Goal: Task Accomplishment & Management: Manage account settings

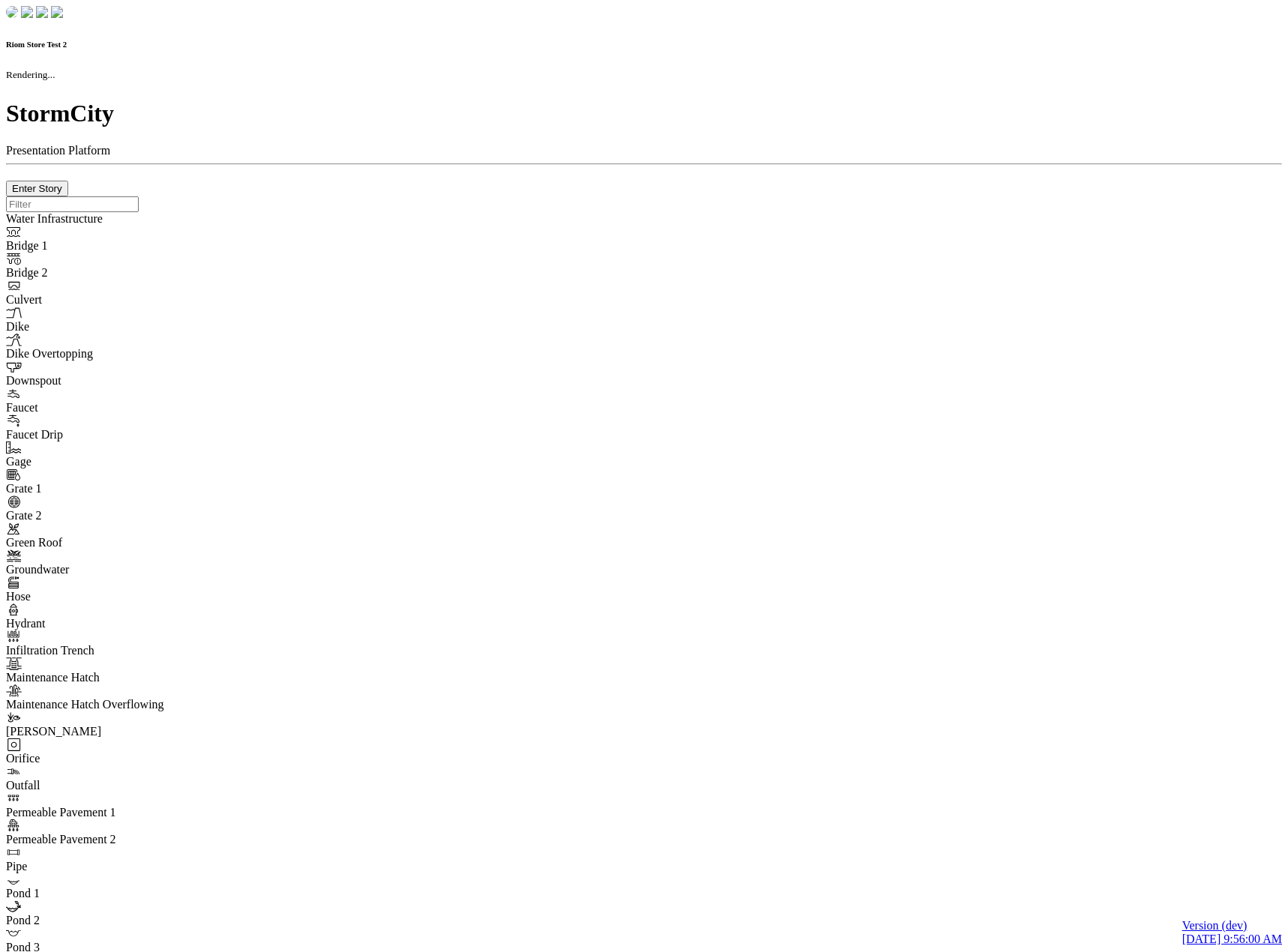
checkbox input "true"
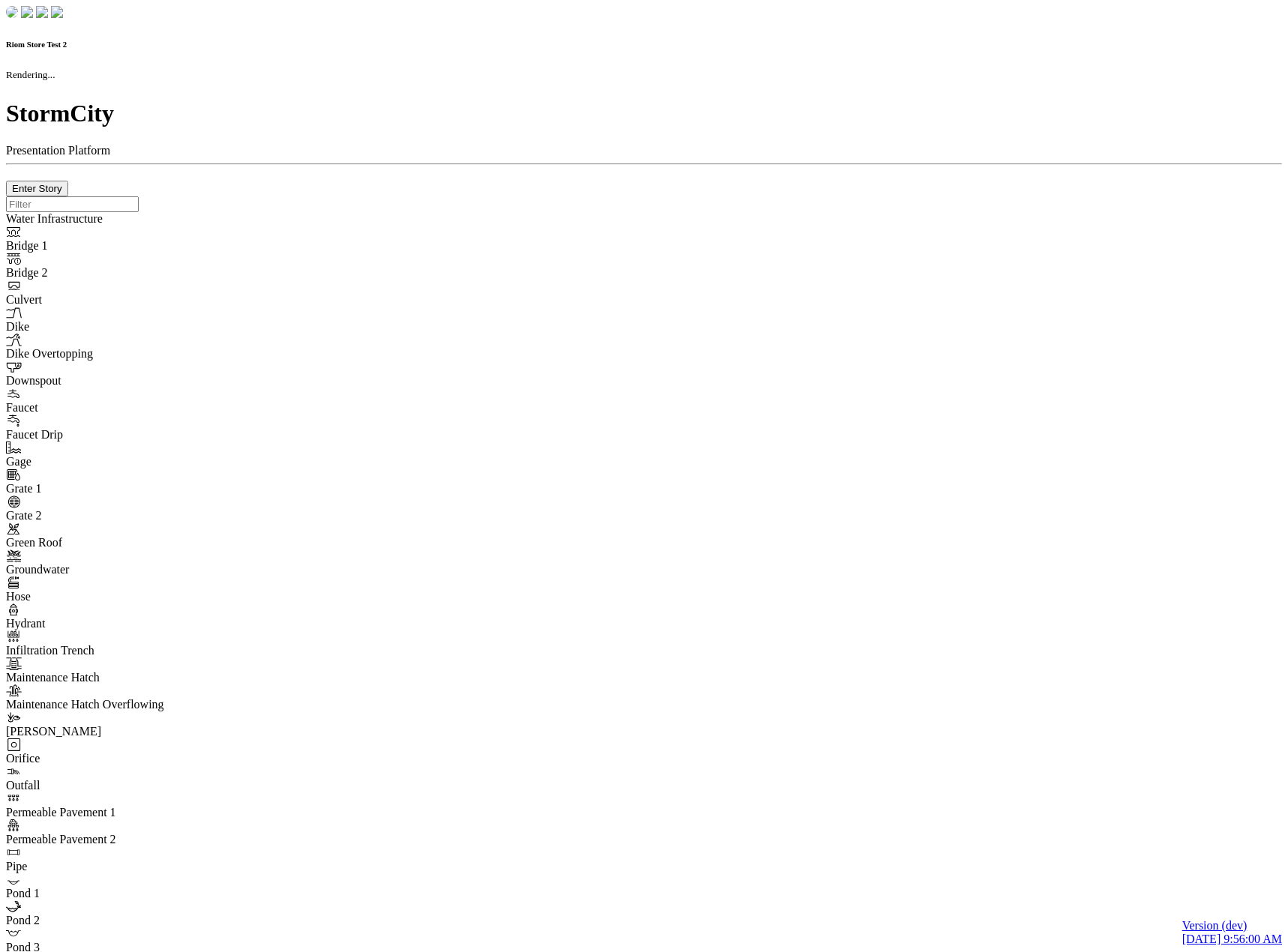
type input "0m"
type textarea "Depth = 0"
checkbox input "true"
select select "CIRCLE"
type input "7"
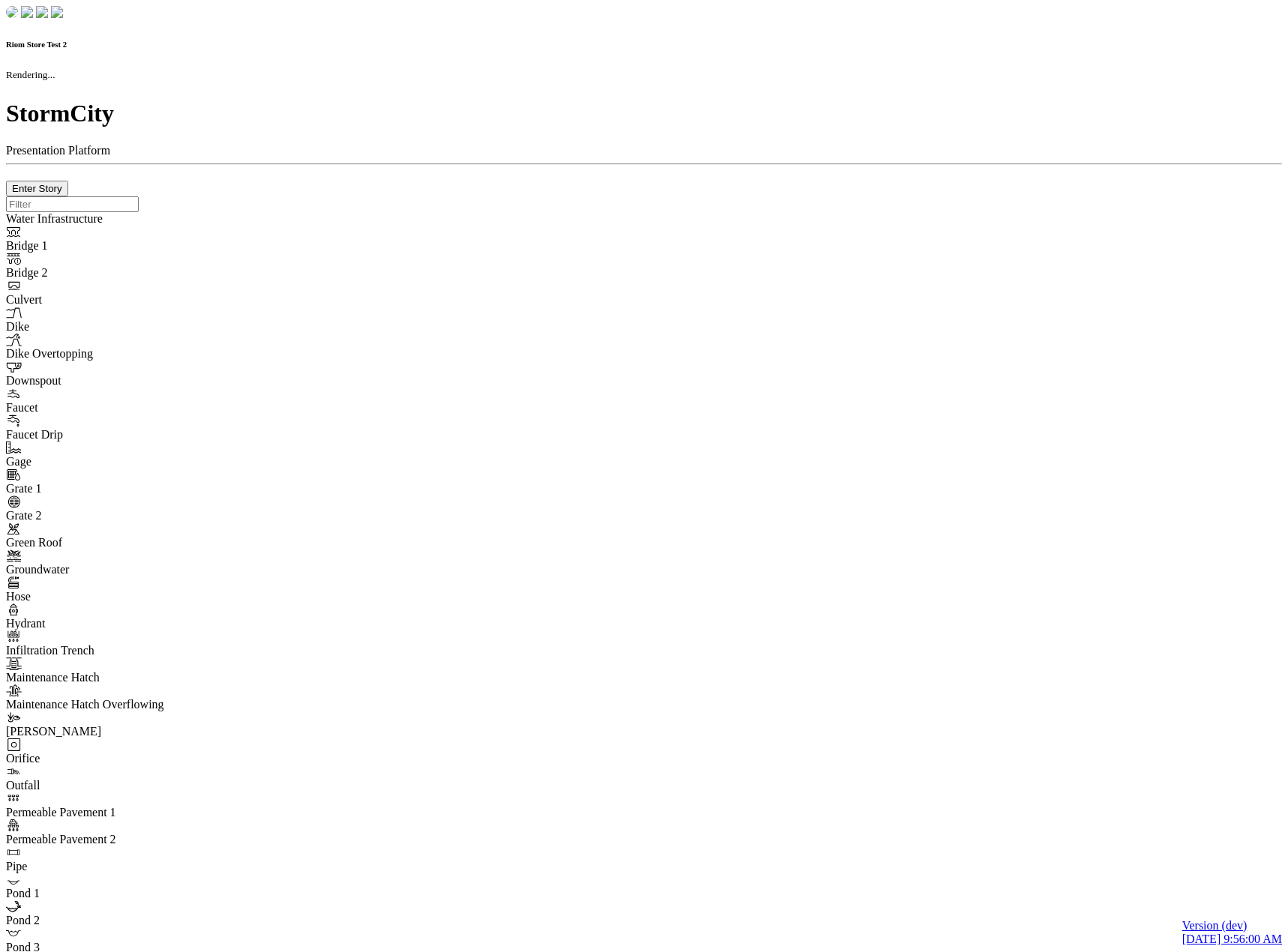
checkbox input "true"
type input "0"
type textarea "<i class="far fa-building"></i>"
type input "7"
select select "None"
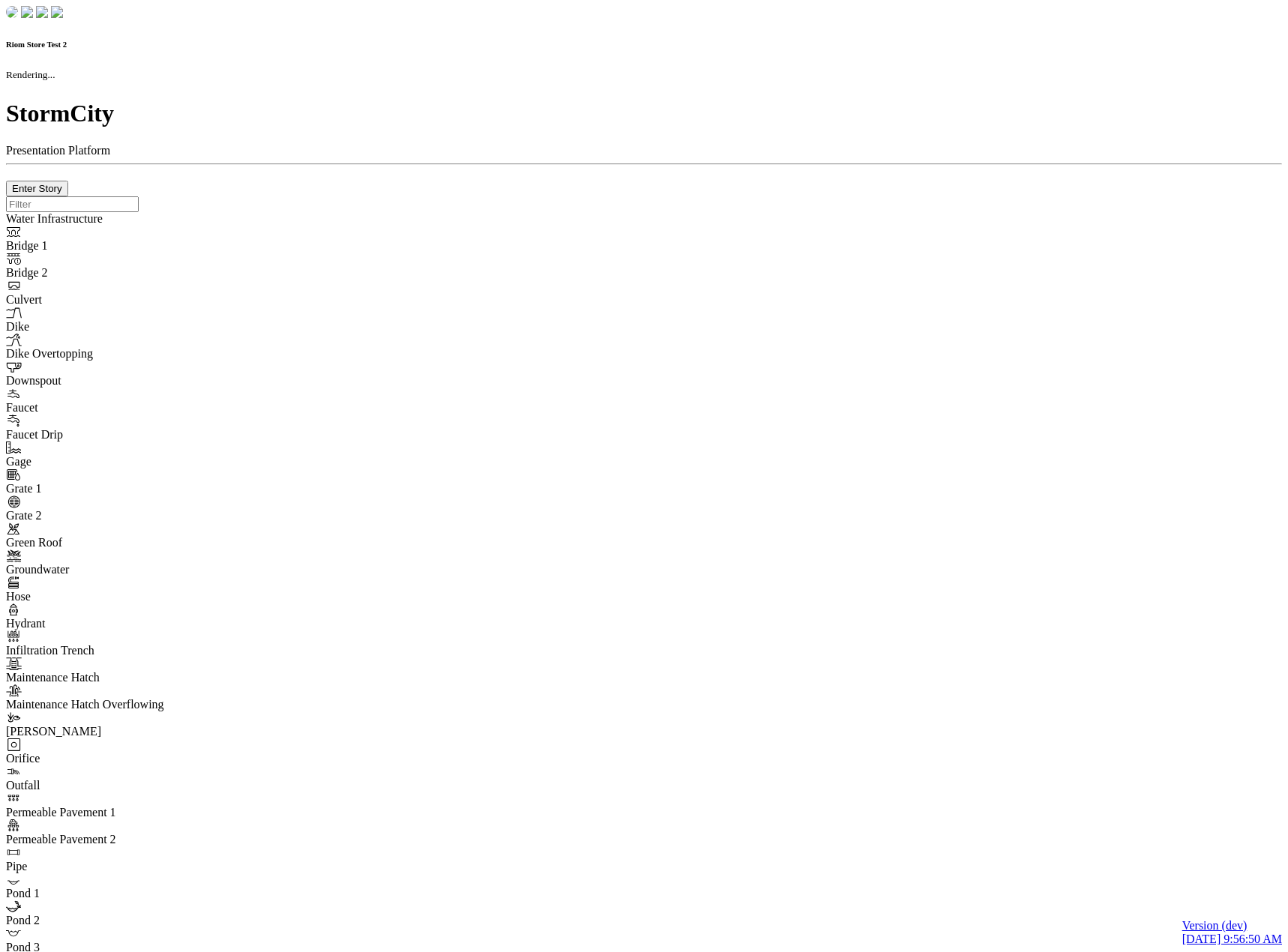
checkbox input "true"
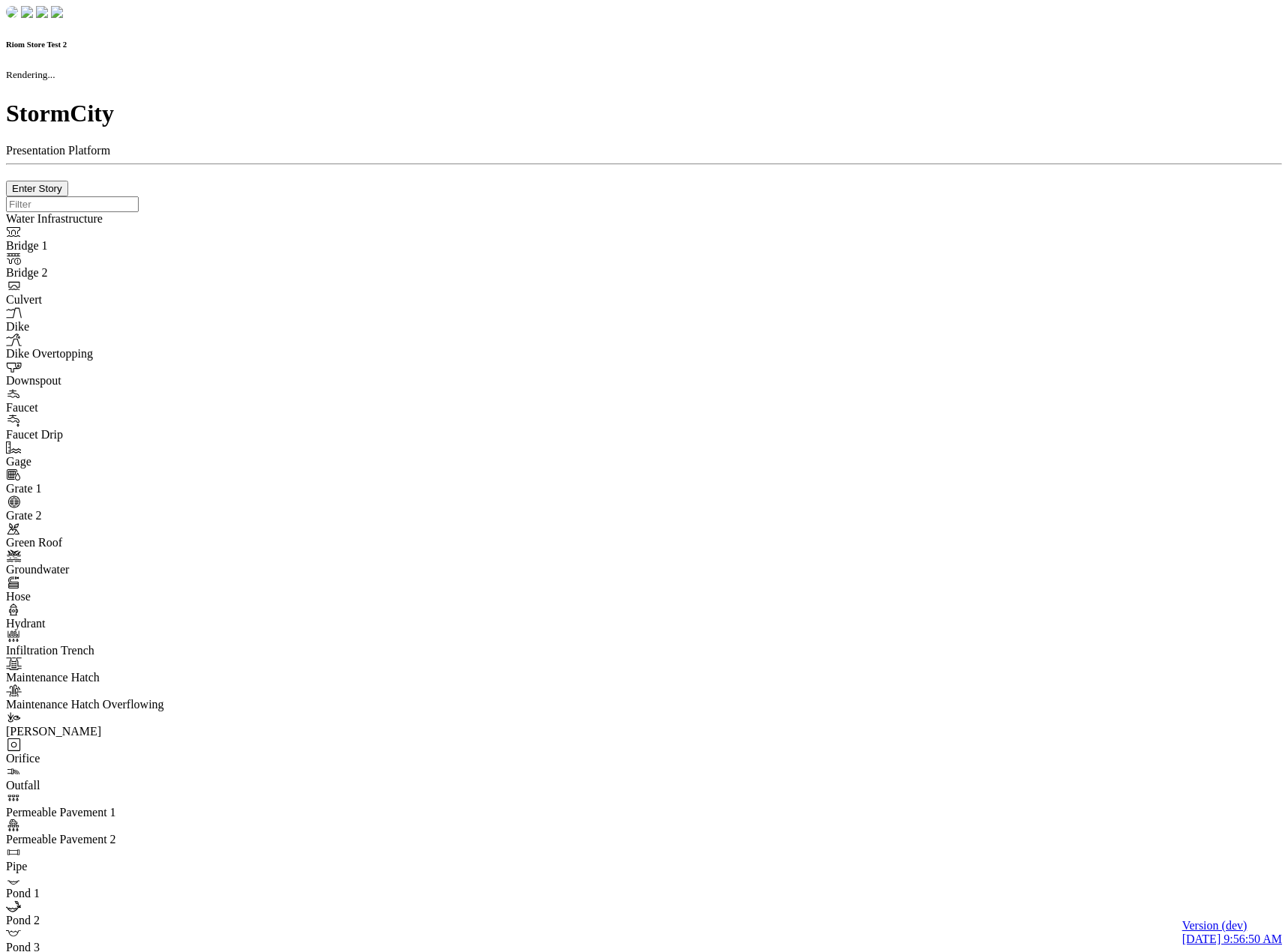
type input "0m"
type textarea "Depth = 0"
checkbox input "true"
select select "CIRCLE"
type input "7"
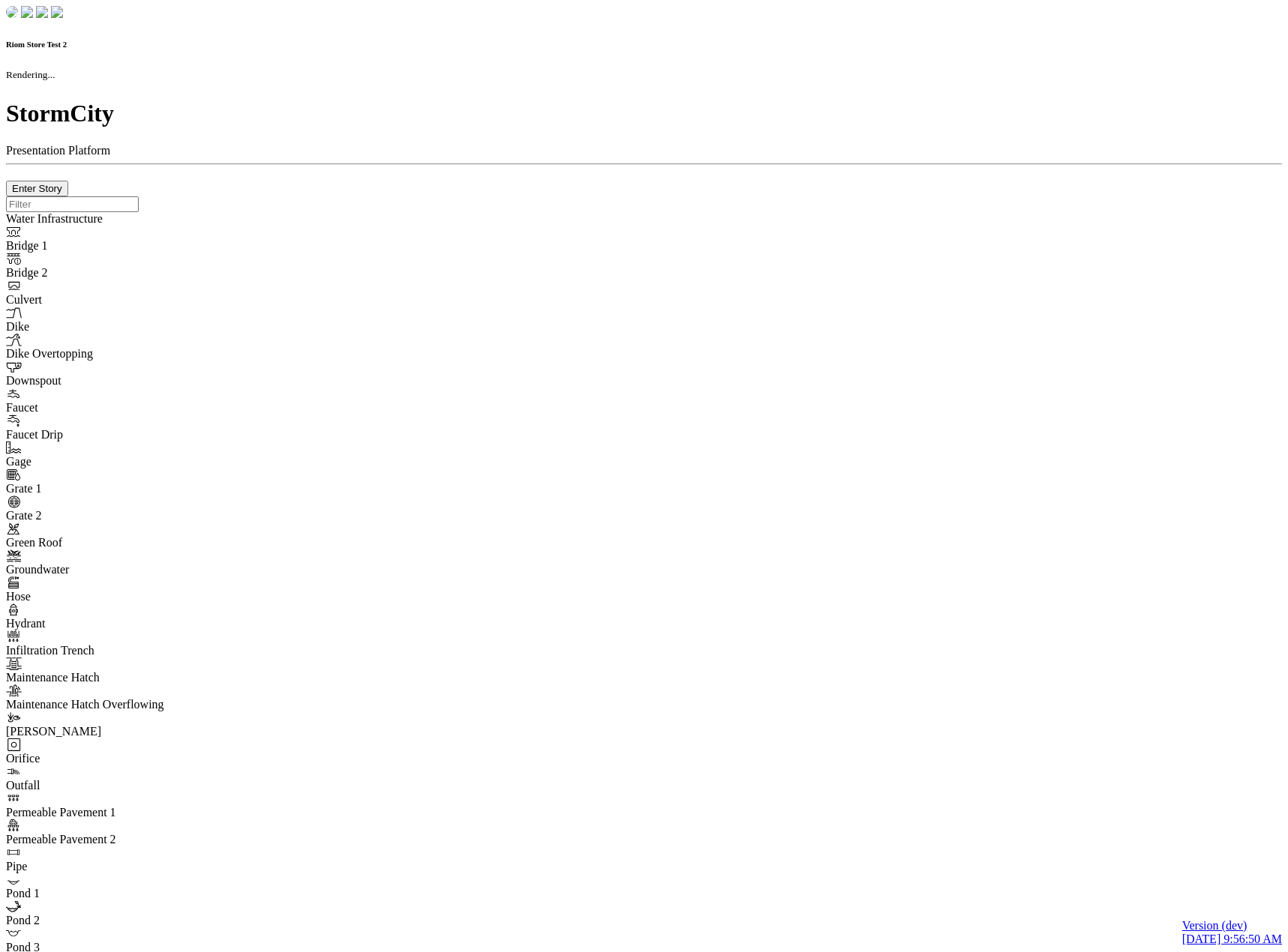
checkbox input "true"
type input "0"
type textarea "<i class="far fa-building"></i>"
type input "7"
select select "None"
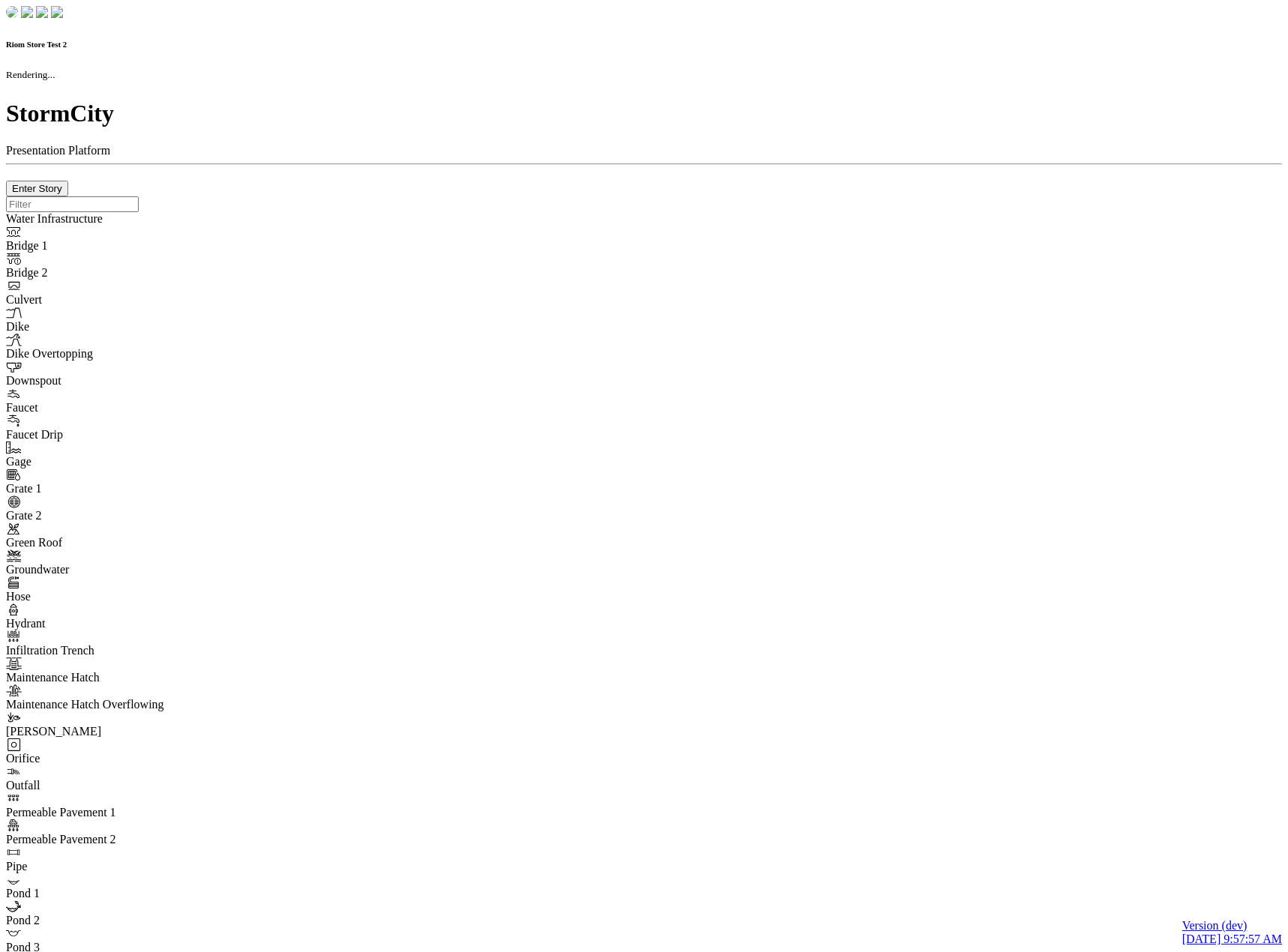
checkbox input "true"
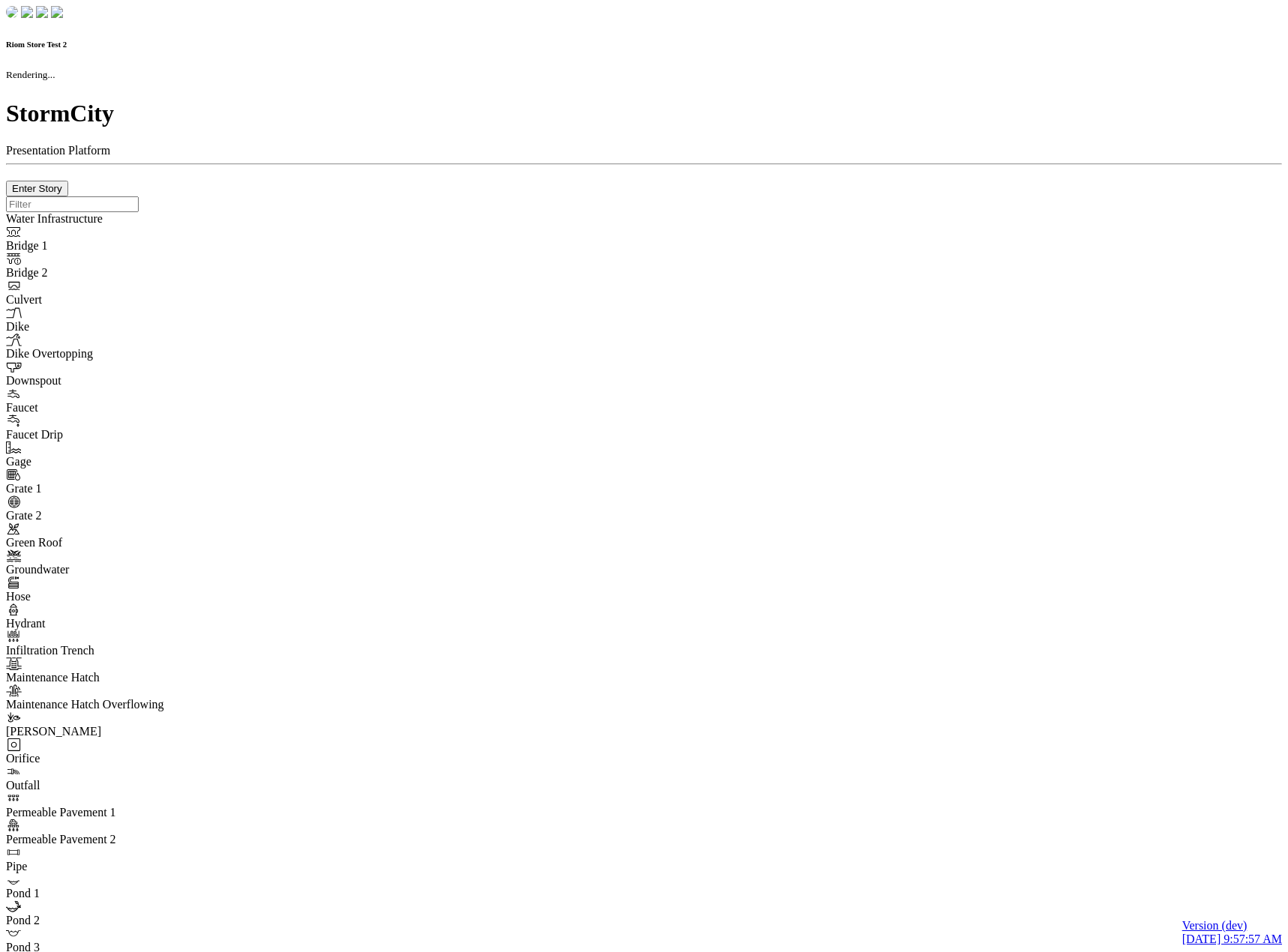
type input "0m"
type textarea "Depth = 0"
checkbox input "true"
select select "CIRCLE"
type input "7"
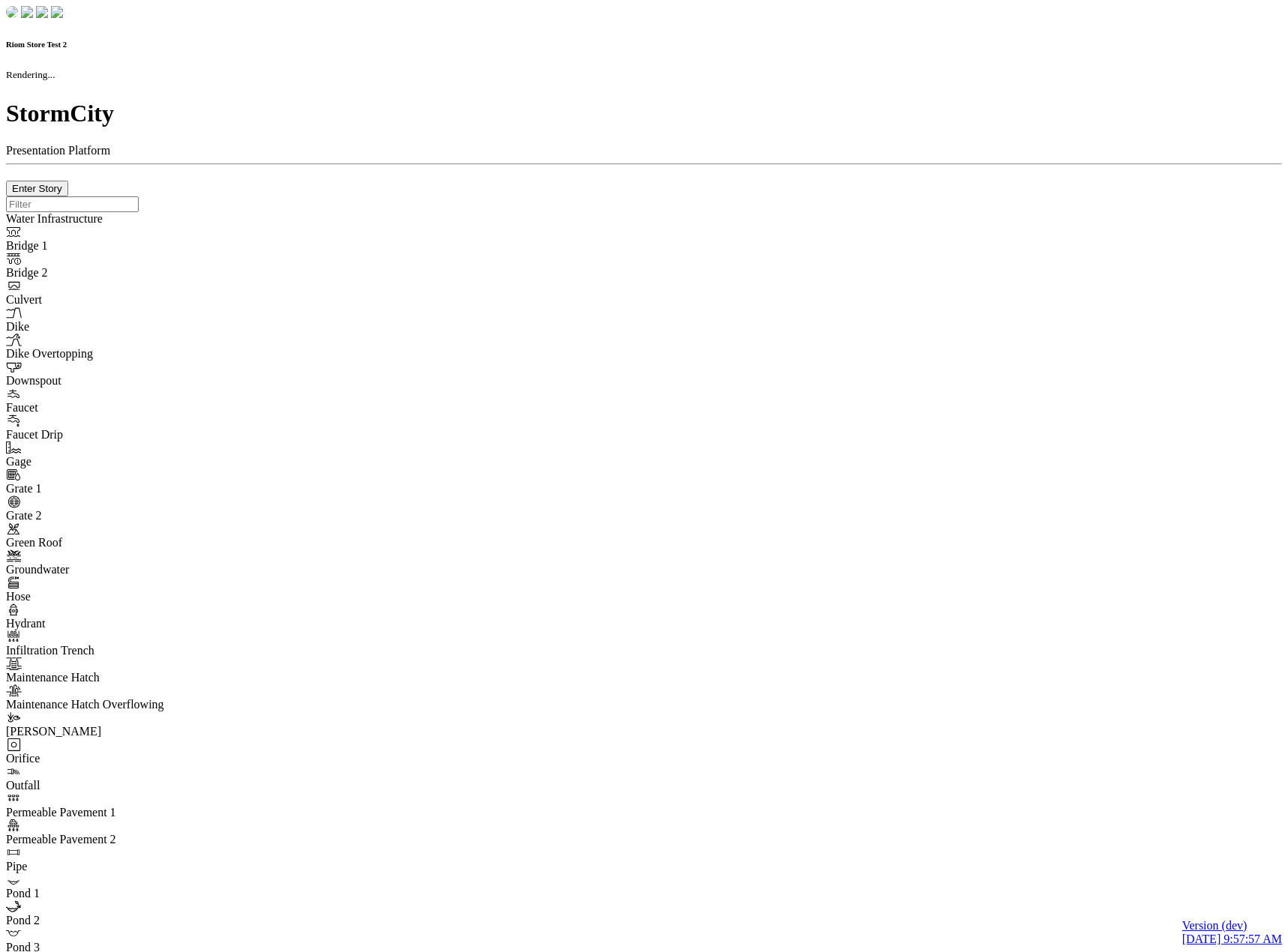
checkbox input "true"
type input "0"
type textarea "<i class="far fa-building"></i>"
select select "None"
type input "7"
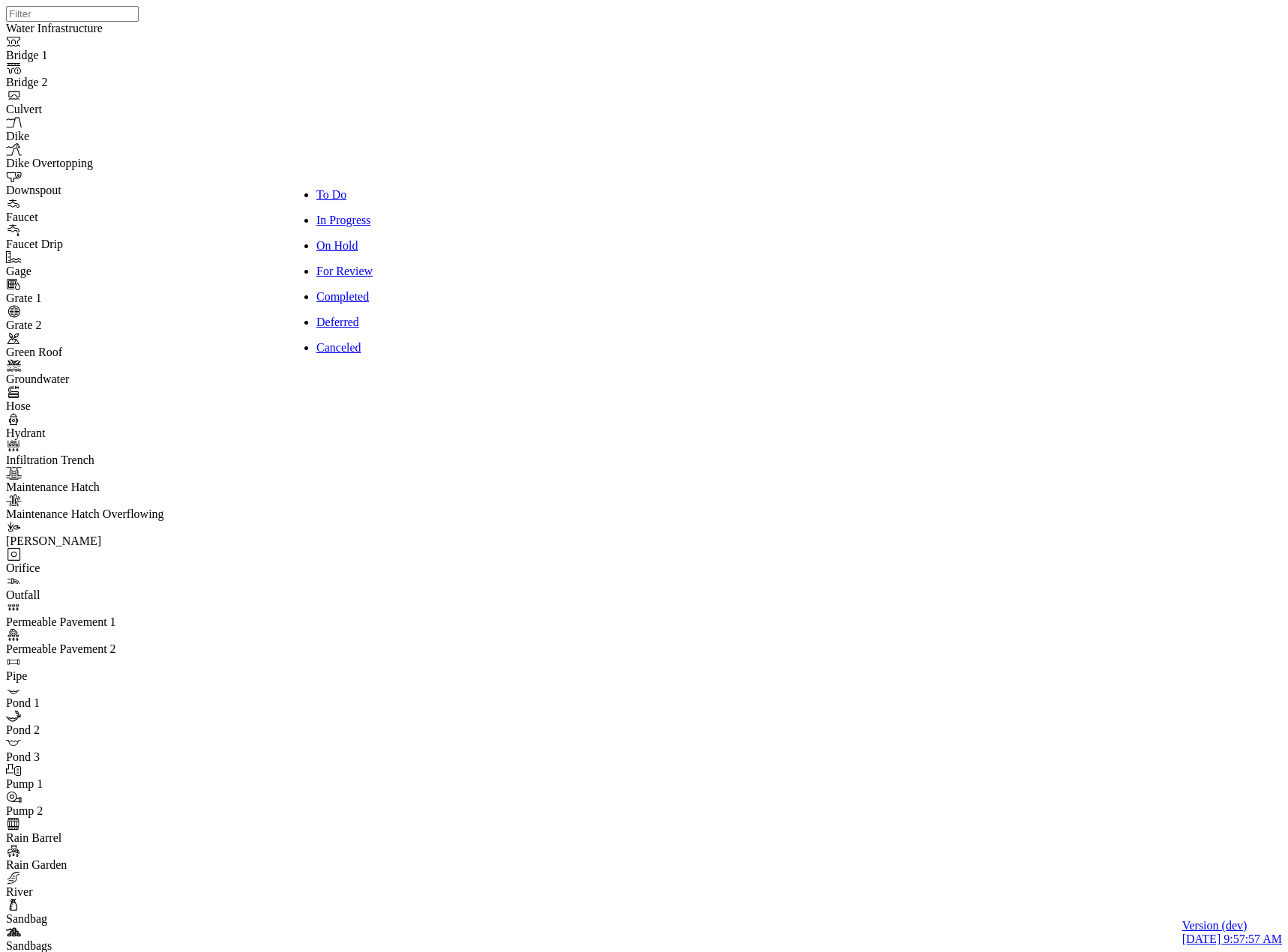
click at [350, 341] on span "Canceled" at bounding box center [339, 347] width 45 height 13
drag, startPoint x: 109, startPoint y: 377, endPoint x: 87, endPoint y: 384, distance: 23.1
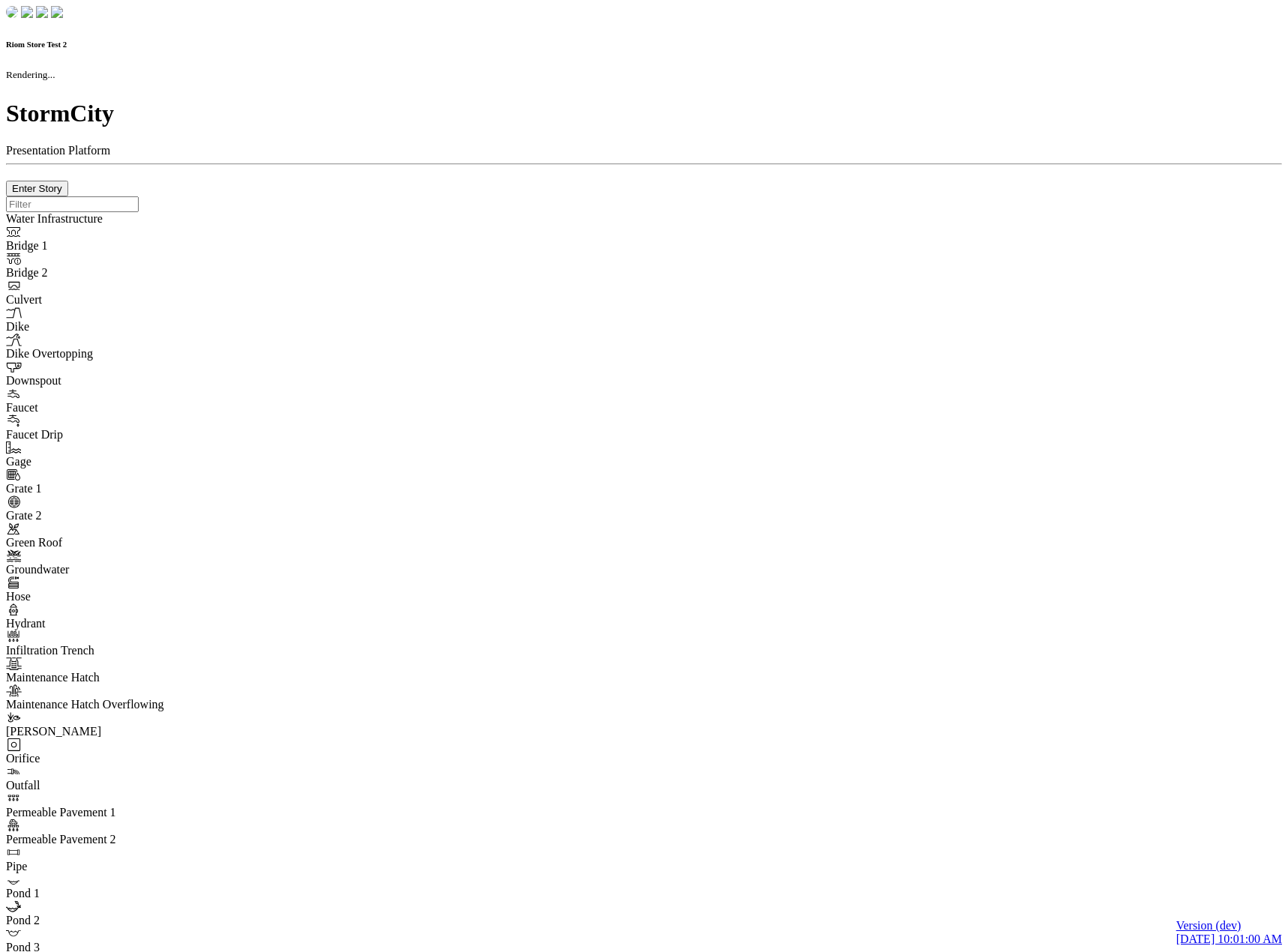
checkbox input "true"
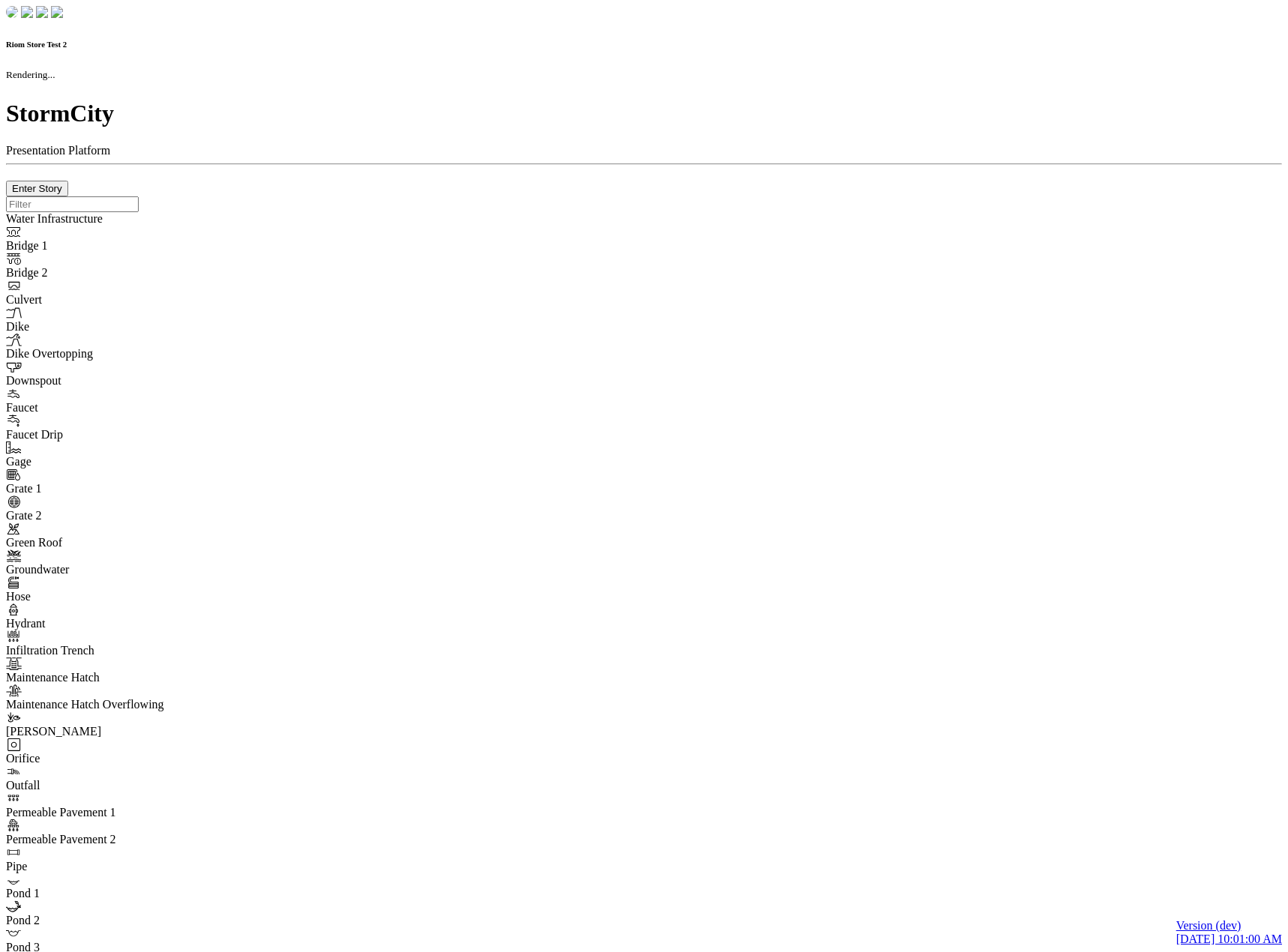
type input "0m"
type textarea "Depth = 0"
checkbox input "true"
select select "CIRCLE"
type input "7"
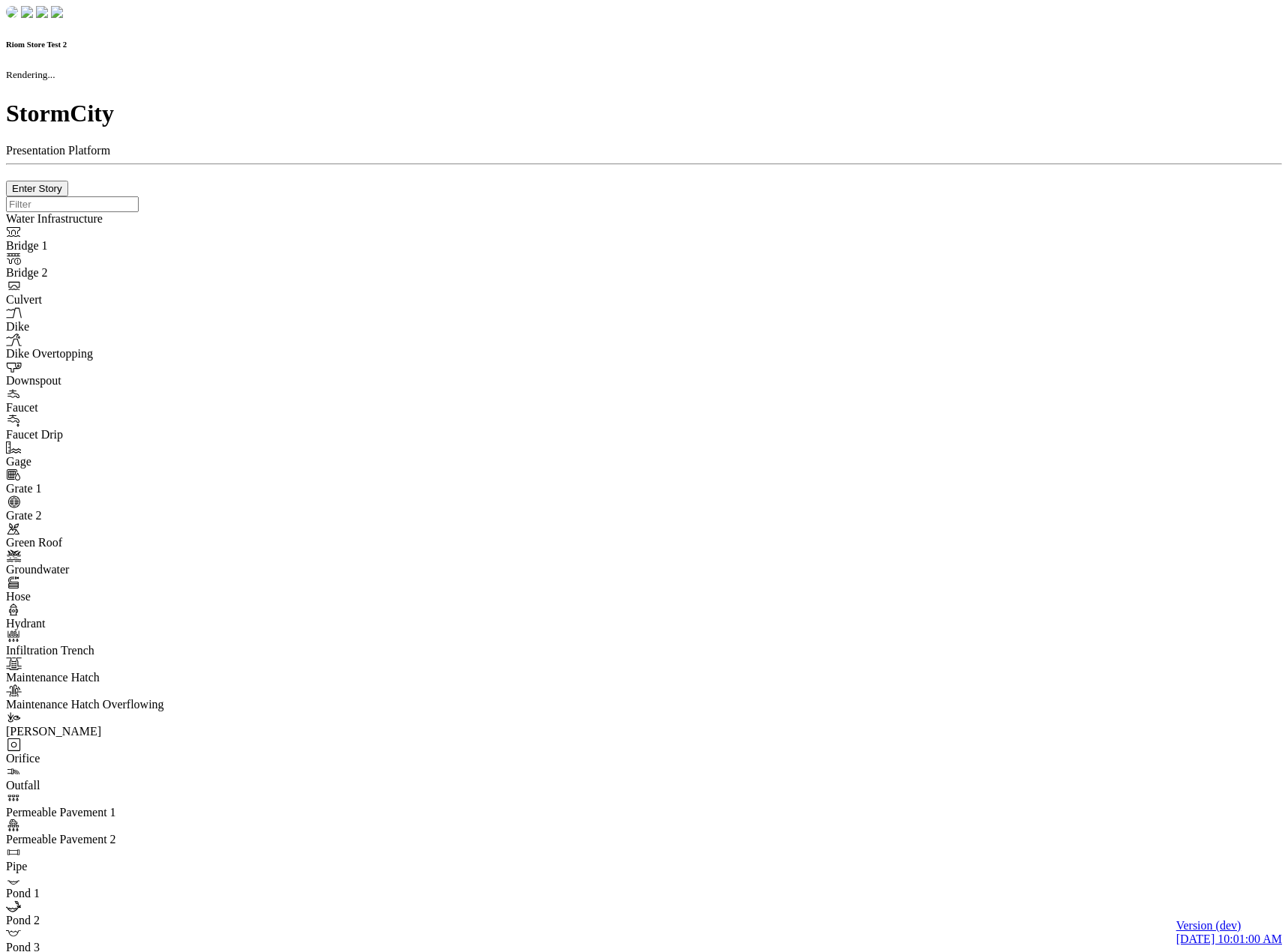
checkbox input "true"
type input "0"
select select "None"
type textarea "<i class="far fa-building"></i>"
type input "7"
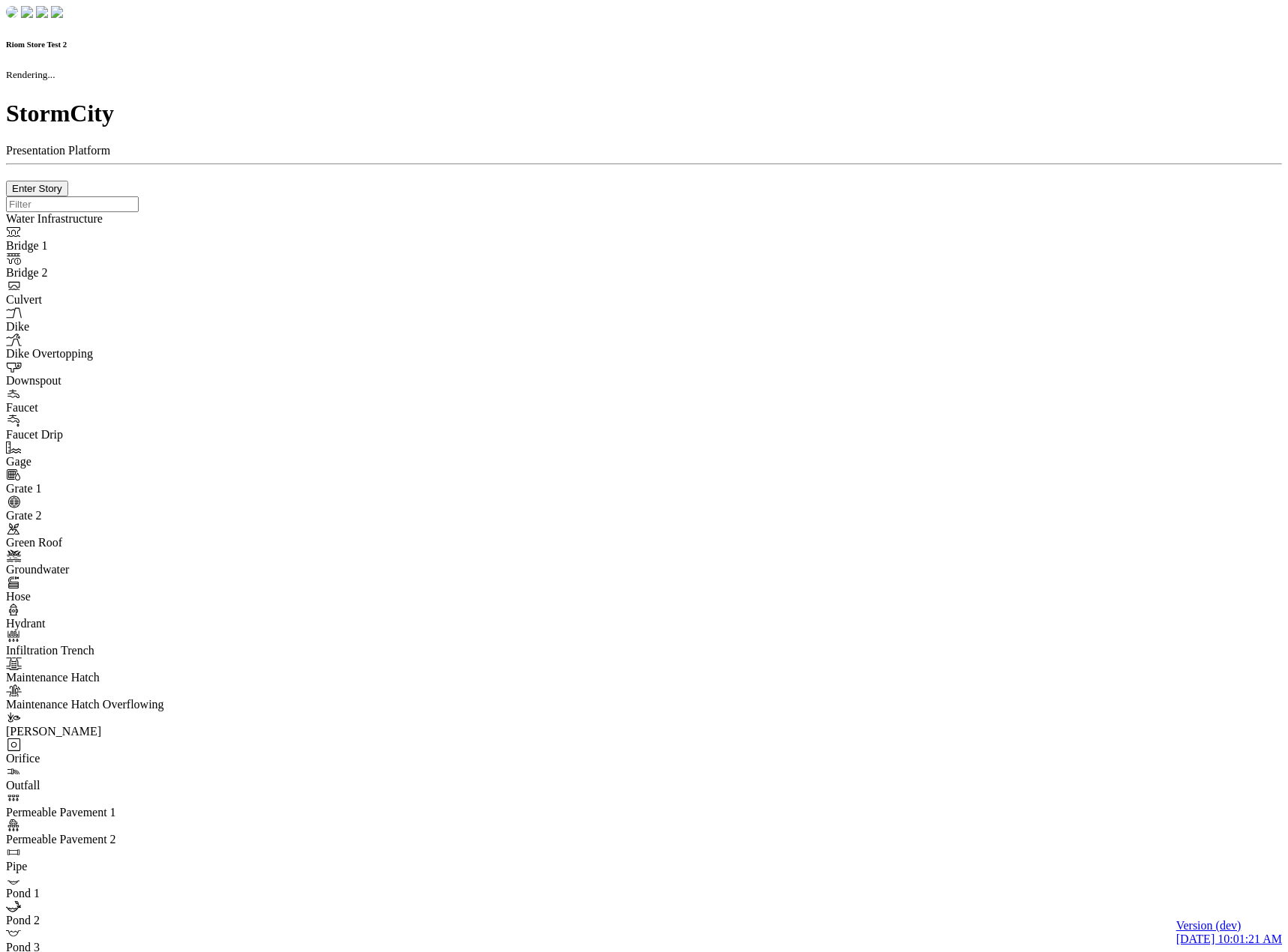
checkbox input "true"
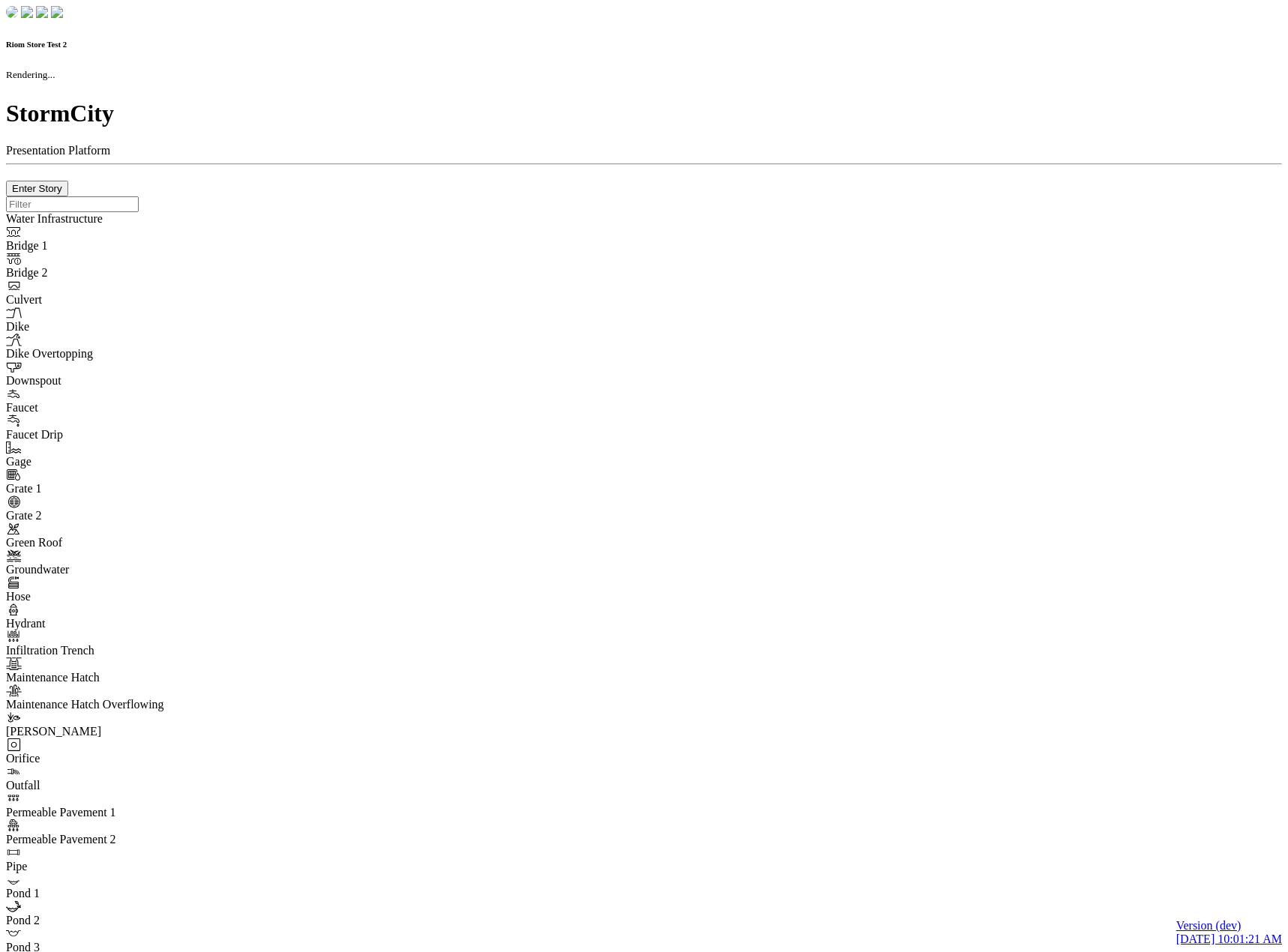
type input "0m"
type textarea "Depth = 0"
checkbox input "true"
select select "CIRCLE"
type input "7"
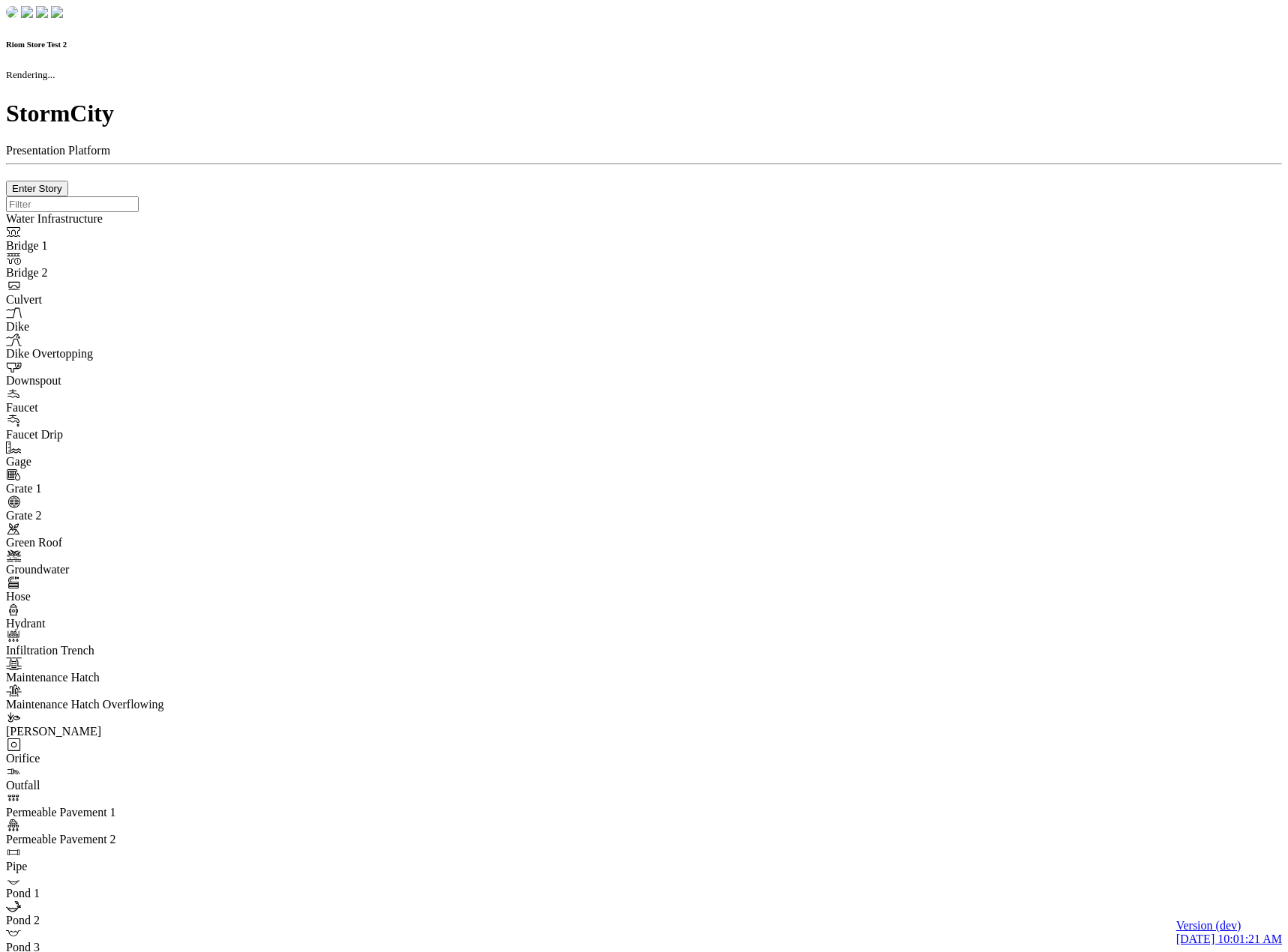
checkbox input "true"
type input "0"
type textarea "<i class="far fa-building"></i>"
select select "None"
type input "7"
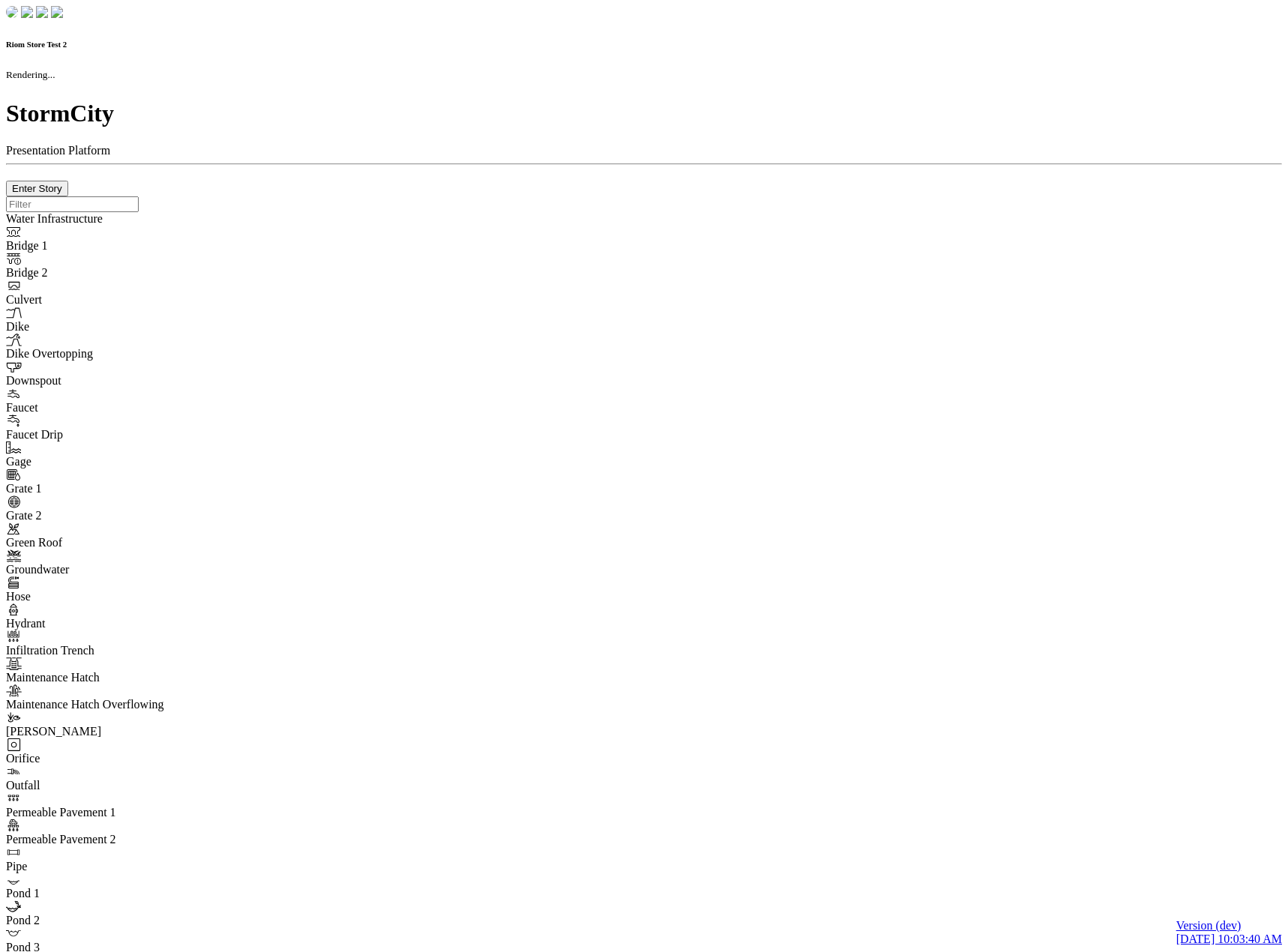
checkbox input "true"
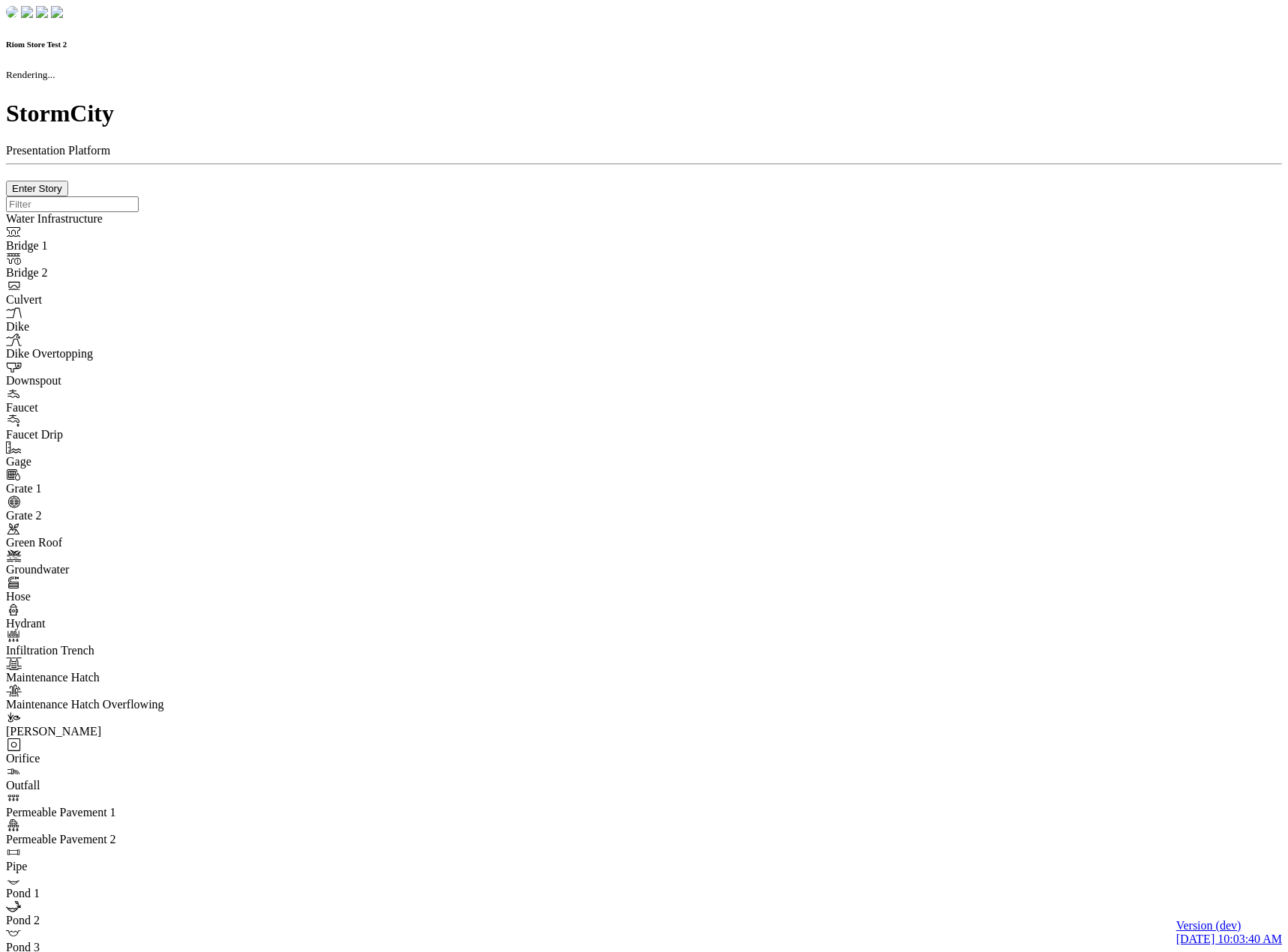
type input "0m"
type textarea "Depth = 0"
checkbox input "true"
select select "CIRCLE"
type input "7"
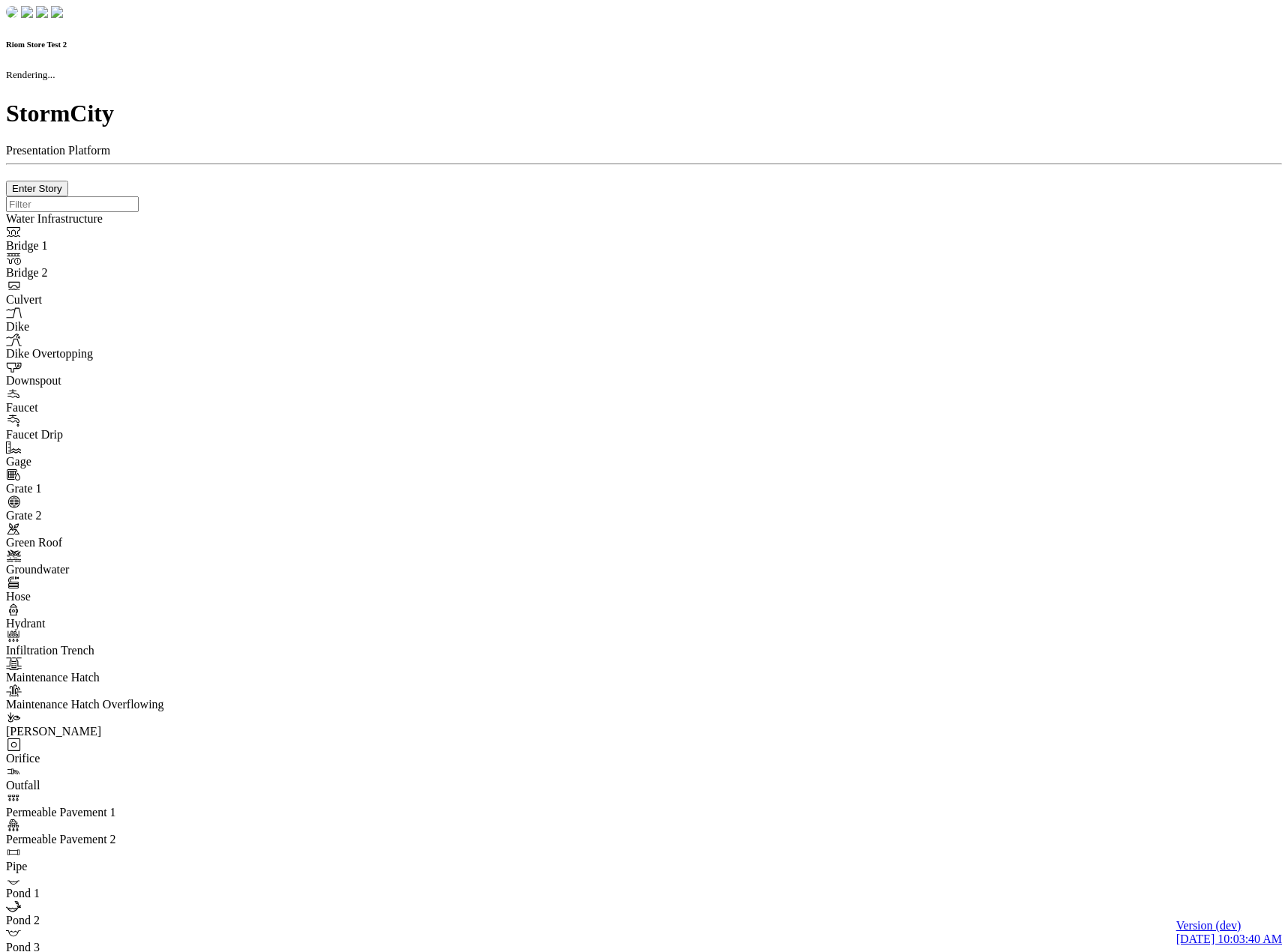
checkbox input "true"
type input "0"
type textarea "<i class="far fa-building"></i>"
type input "7"
select select "None"
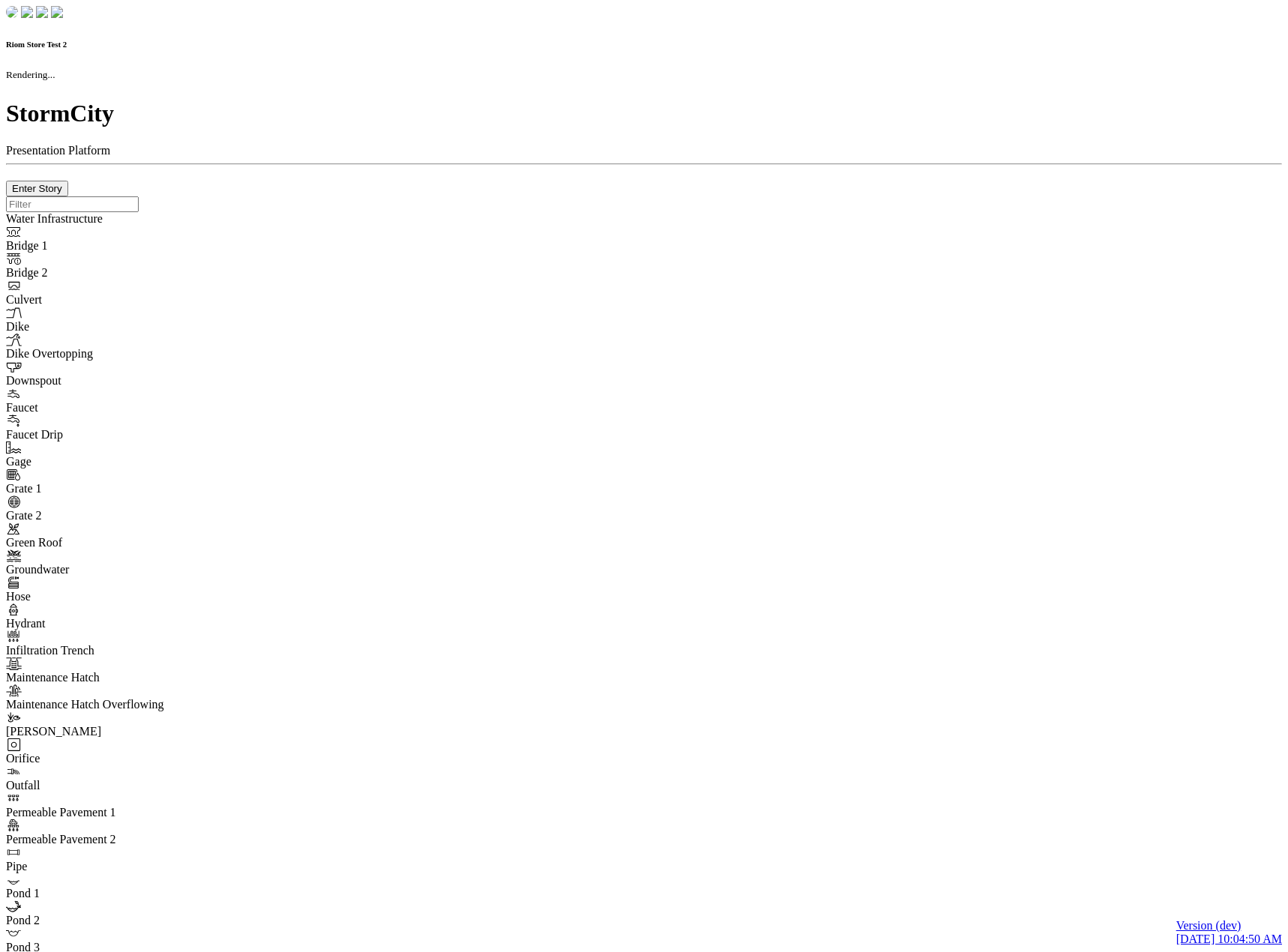
checkbox input "true"
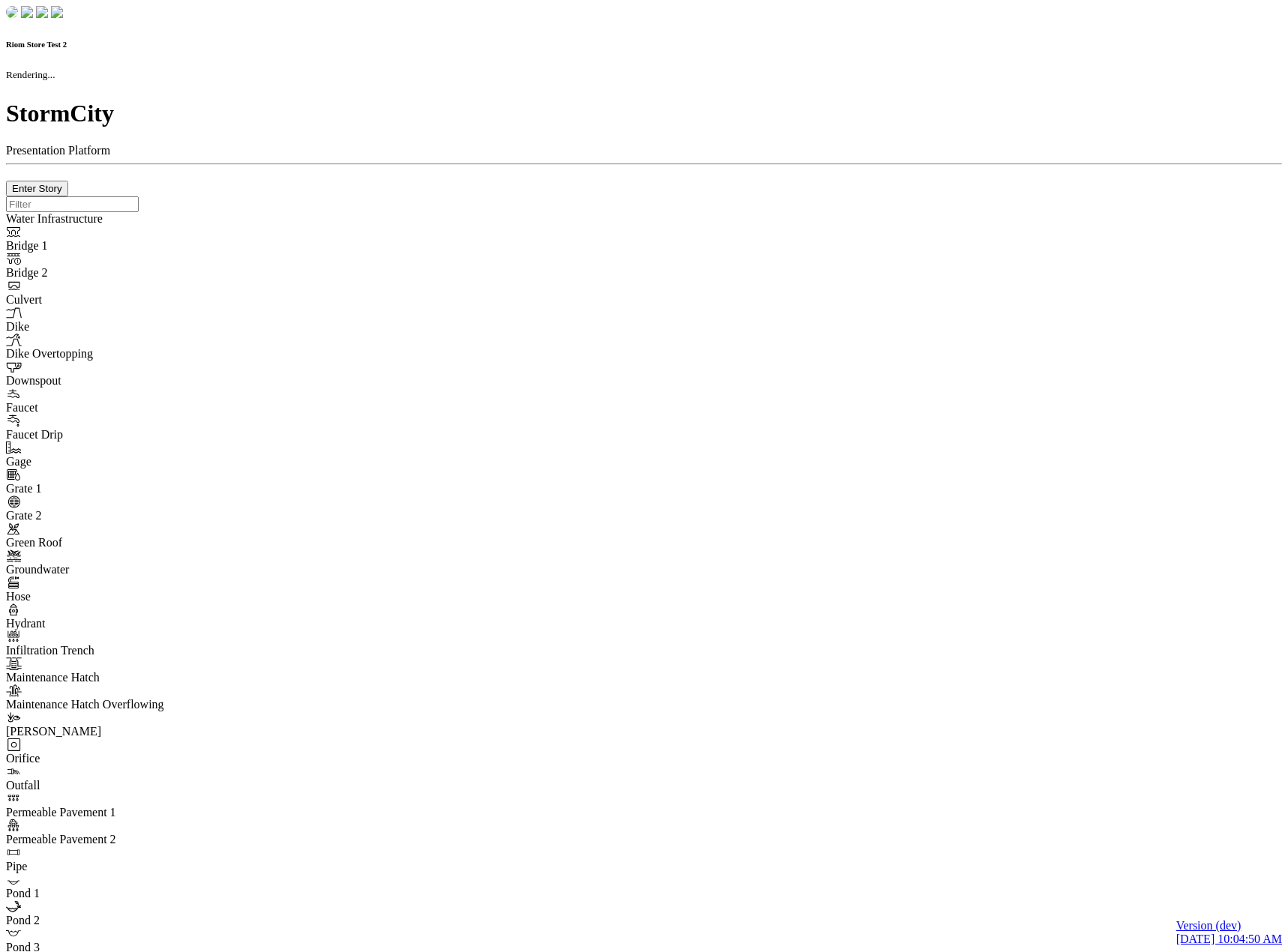
type input "0m"
type textarea "Depth = 0"
checkbox input "true"
select select "CIRCLE"
type input "7"
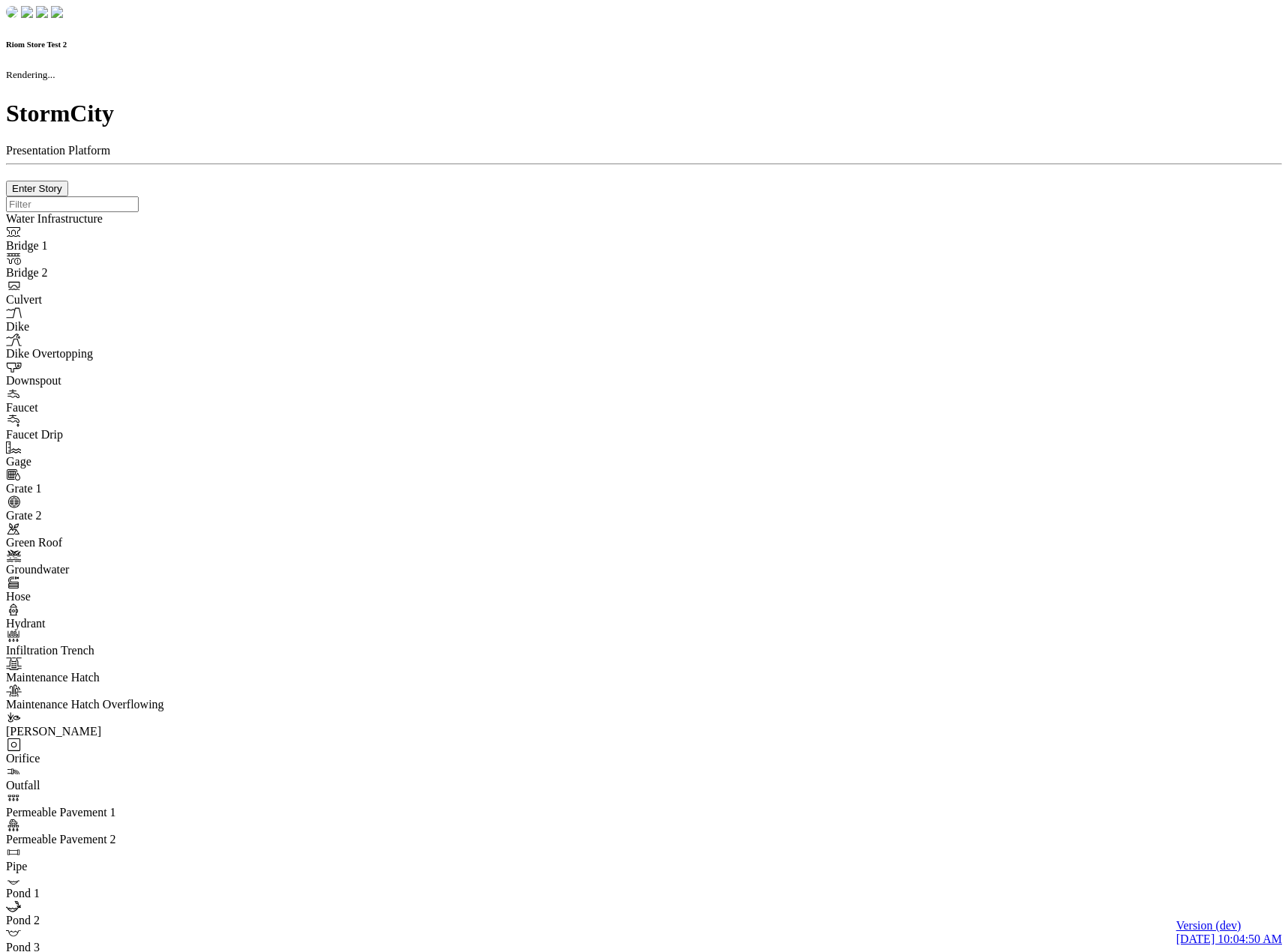
checkbox input "true"
type input "0"
type textarea "<i class="far fa-building"></i>"
select select "None"
type input "7"
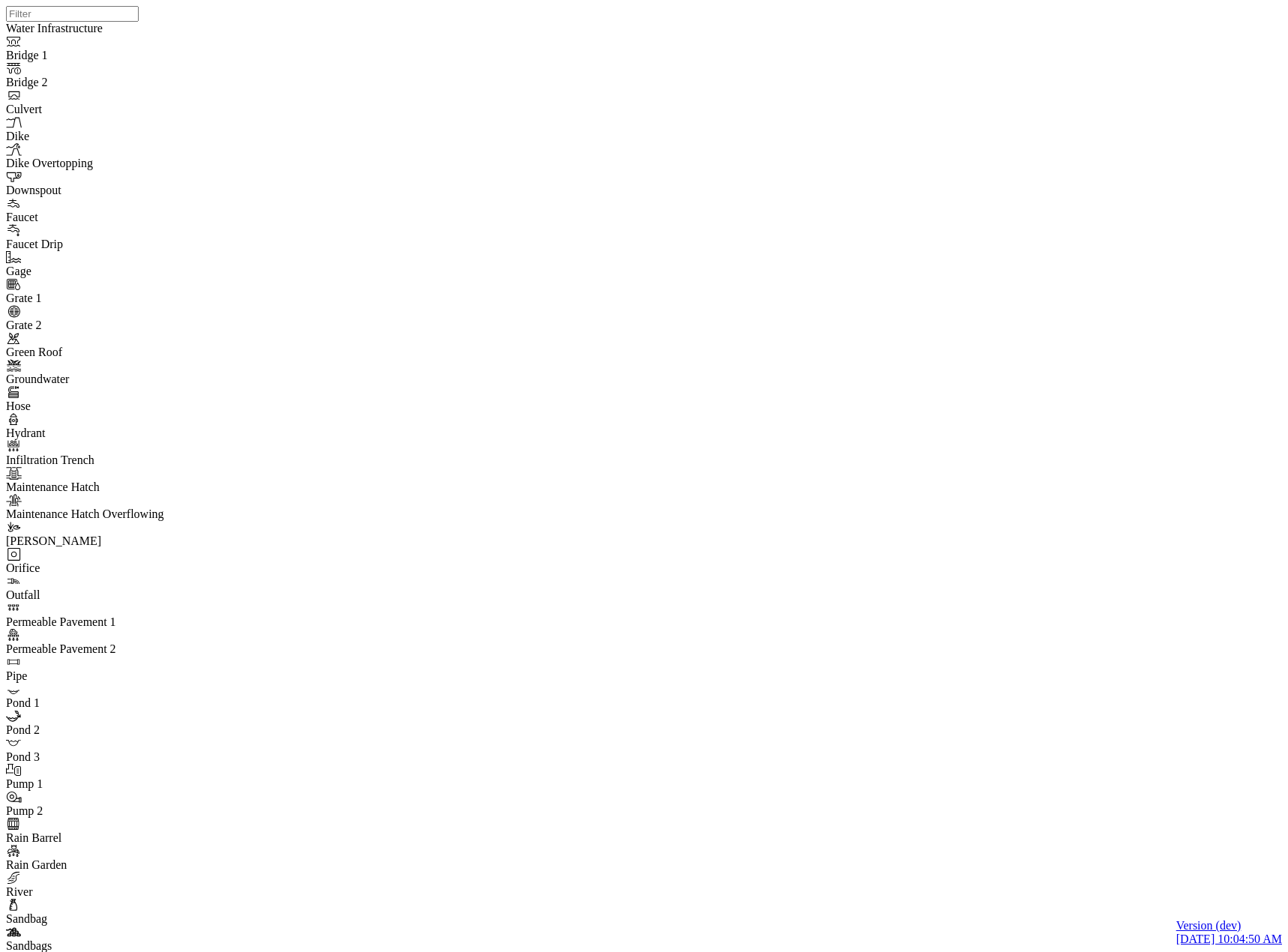
drag, startPoint x: 548, startPoint y: 753, endPoint x: 317, endPoint y: 516, distance: 331.0
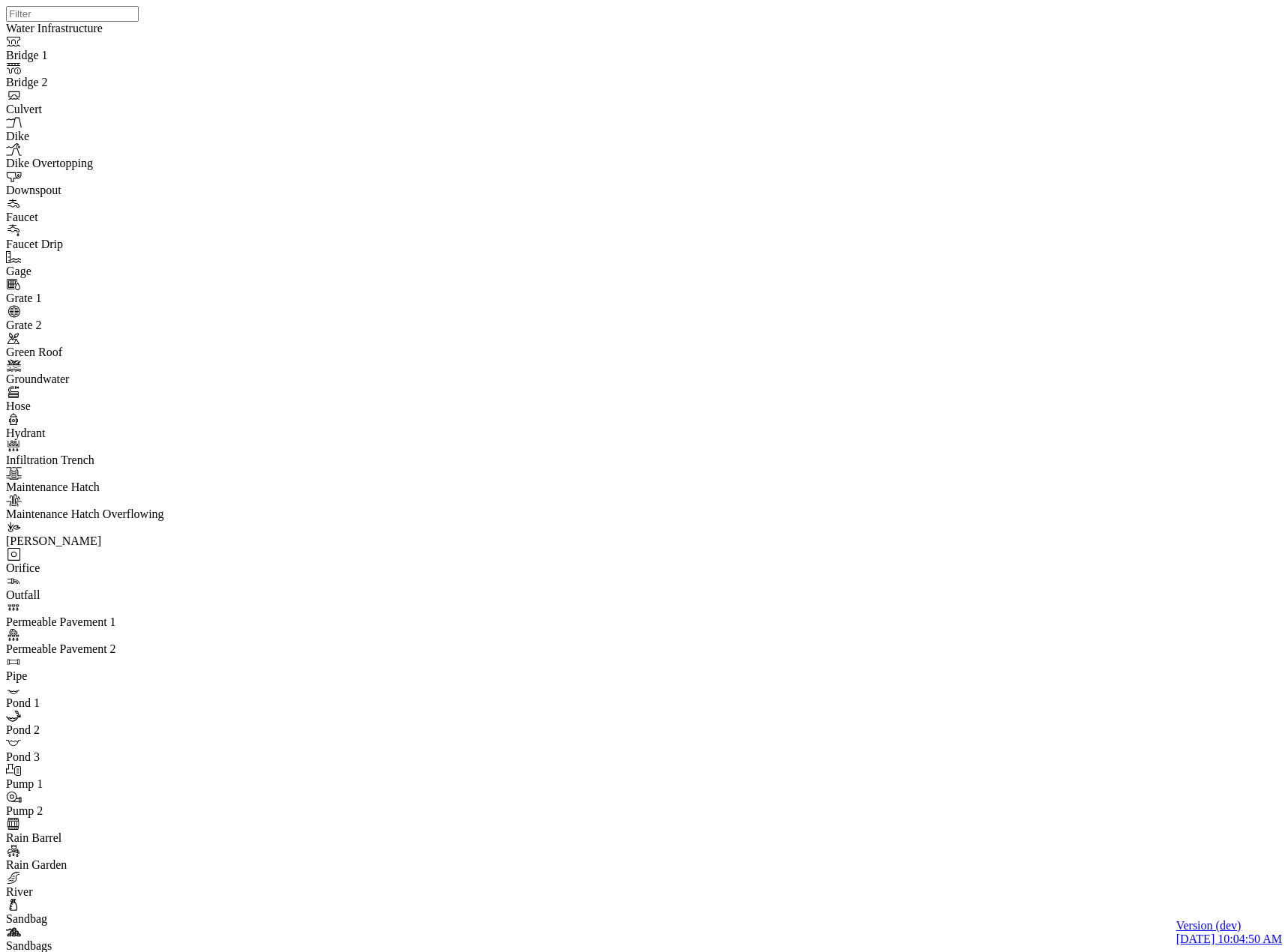
copy div "Where does it come from? Contrary to popular belief, Lorem Ipsum is not simply …"
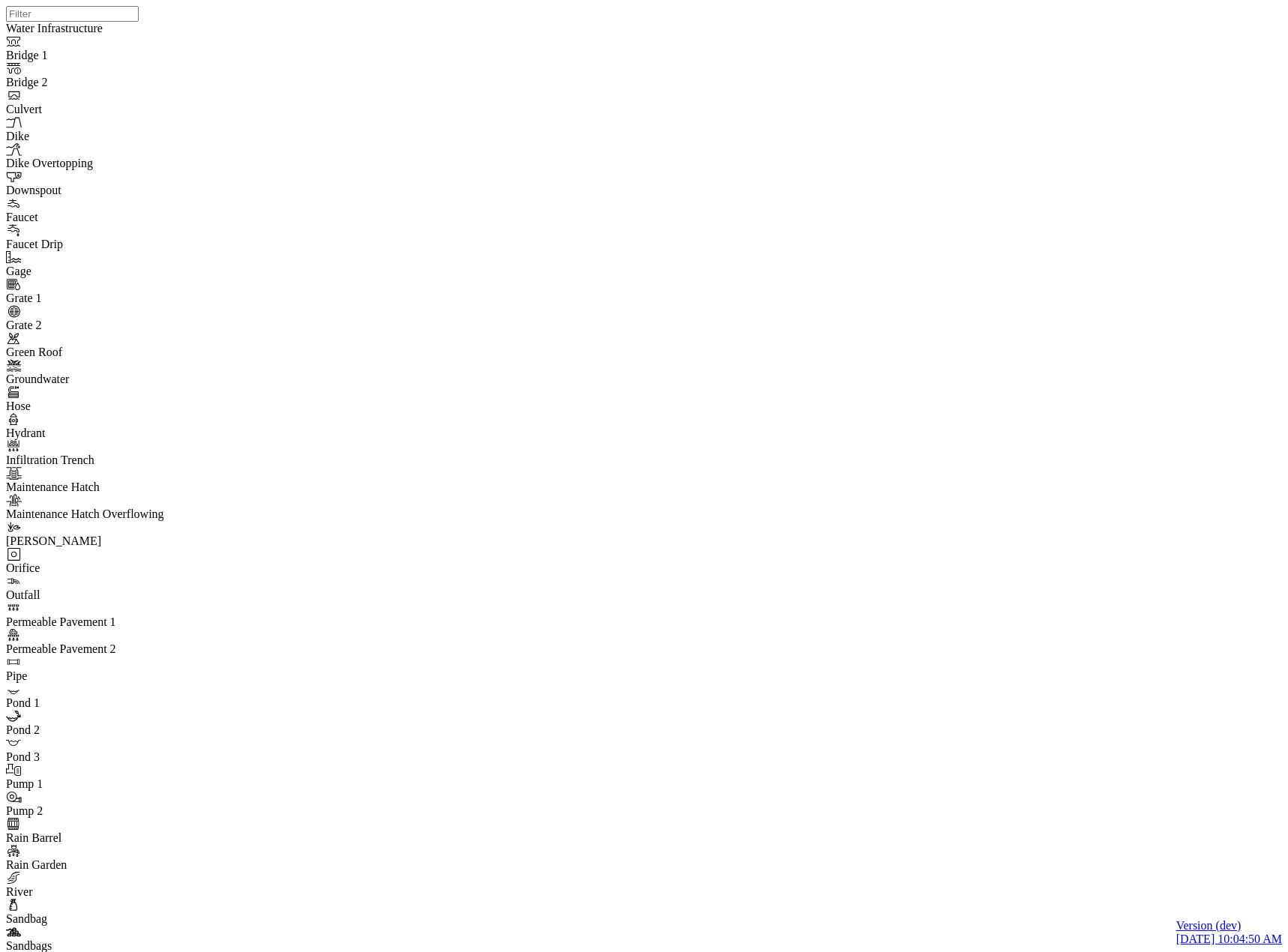
drag, startPoint x: 371, startPoint y: 251, endPoint x: 837, endPoint y: 275, distance: 466.6
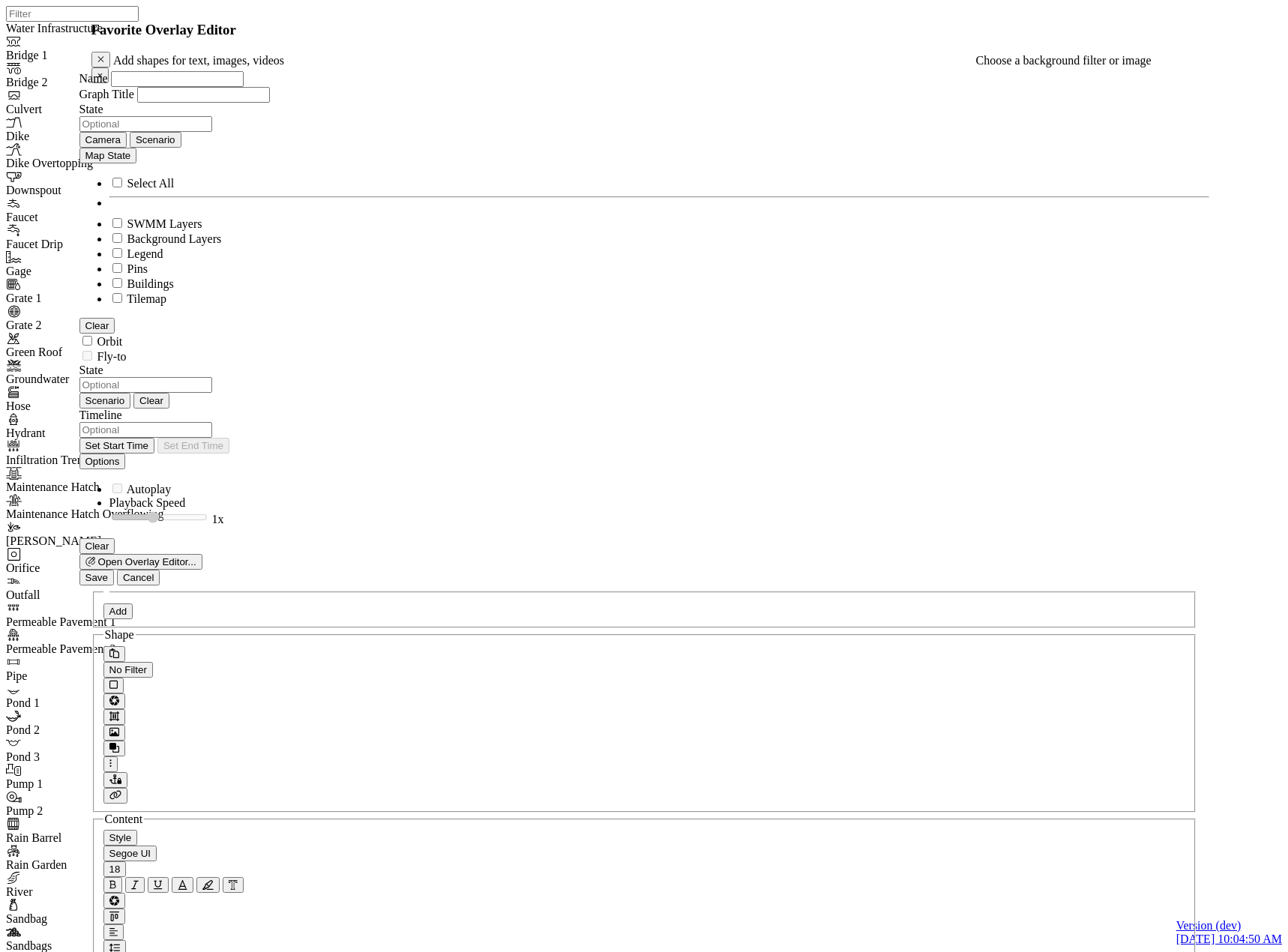
click at [125, 603] on button "Add" at bounding box center [118, 611] width 30 height 16
drag, startPoint x: 339, startPoint y: 249, endPoint x: 1054, endPoint y: 683, distance: 836.4
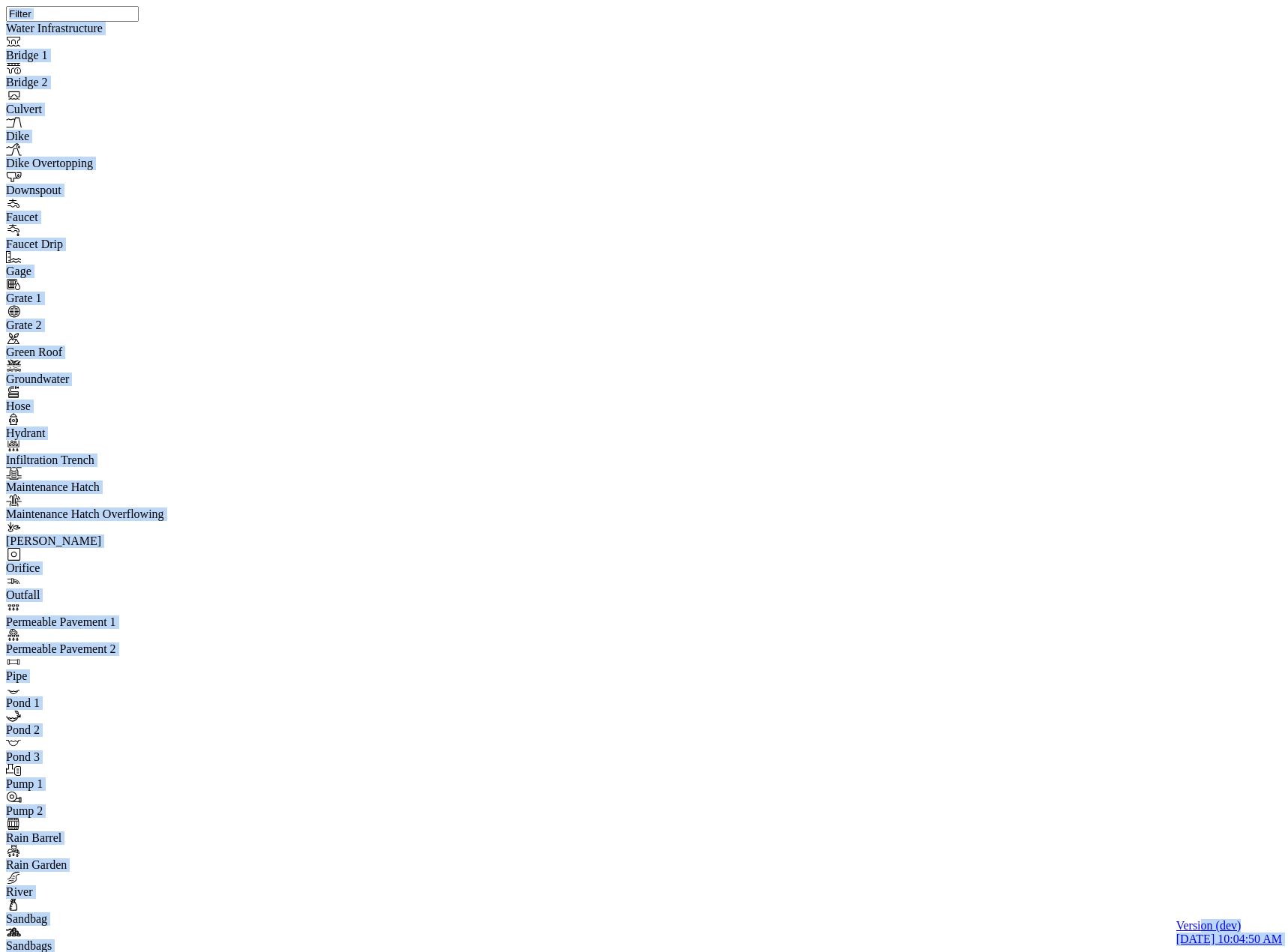
drag, startPoint x: 53, startPoint y: 64, endPoint x: -1, endPoint y: 61, distance: 54.1
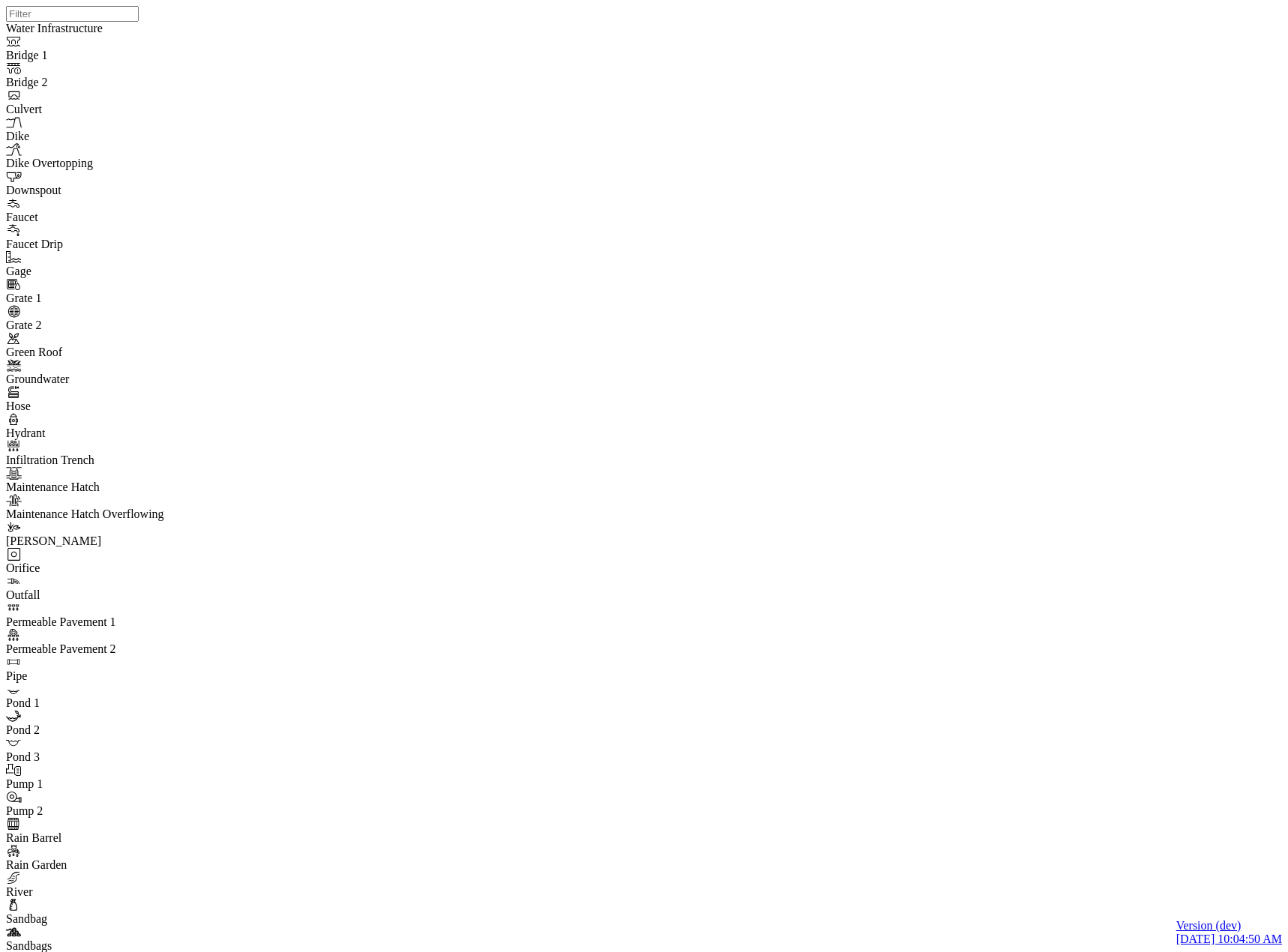
drag, startPoint x: 378, startPoint y: 281, endPoint x: 294, endPoint y: 270, distance: 84.7
drag, startPoint x: 378, startPoint y: 283, endPoint x: 317, endPoint y: 281, distance: 61.0
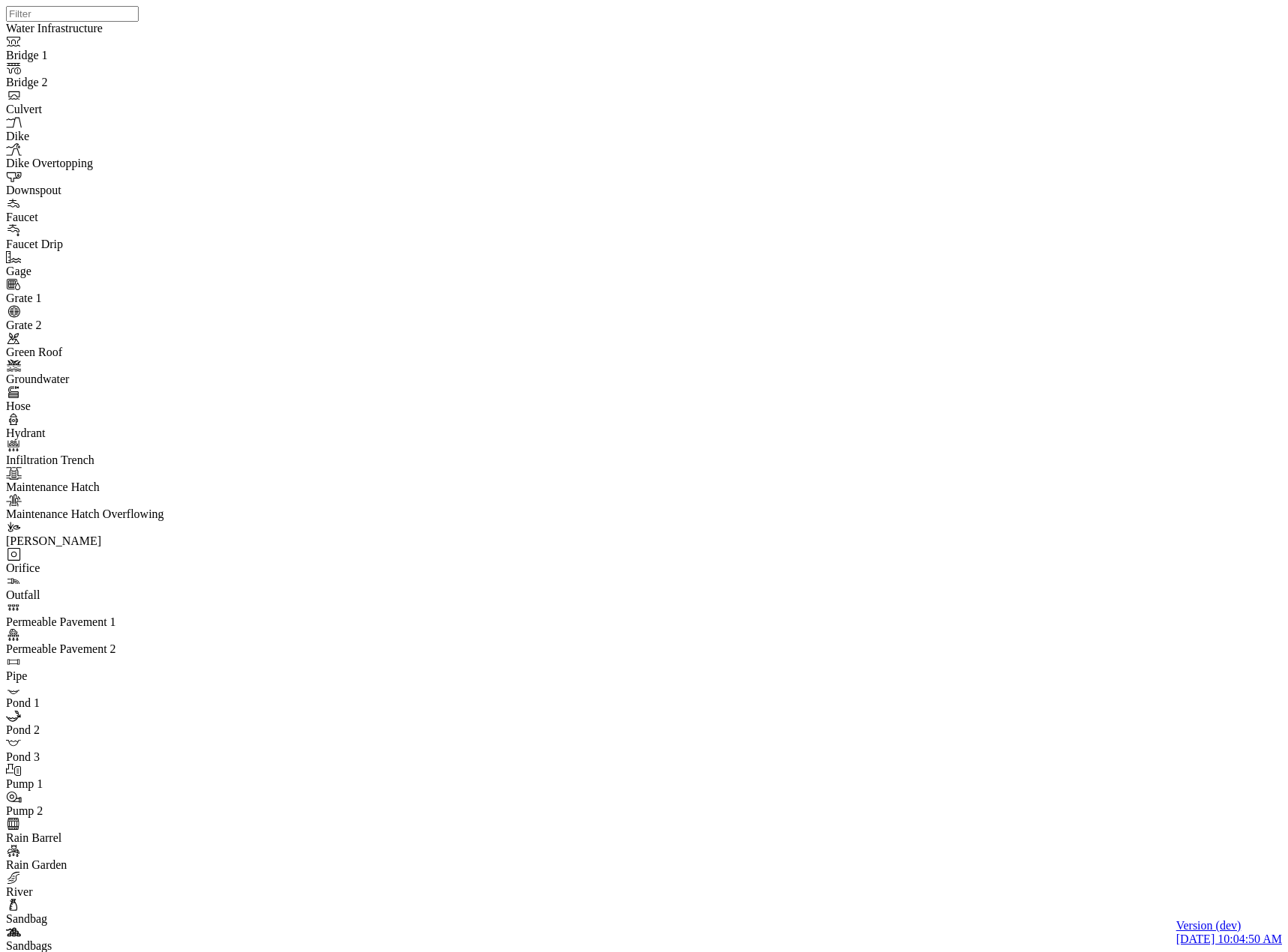
drag, startPoint x: 361, startPoint y: 254, endPoint x: 277, endPoint y: 241, distance: 85.0
drag, startPoint x: 352, startPoint y: 188, endPoint x: 236, endPoint y: 187, distance: 116.0
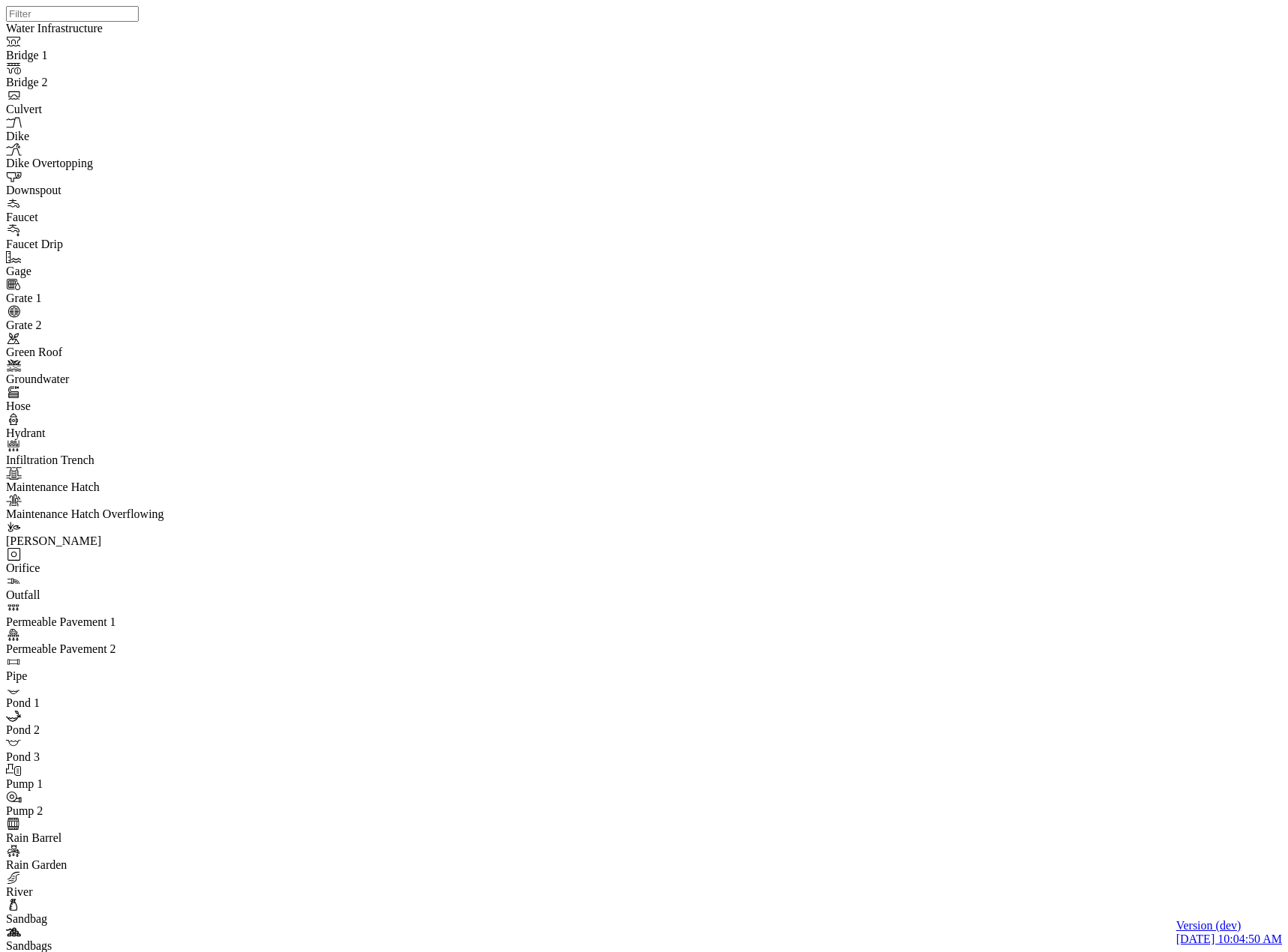
drag, startPoint x: 311, startPoint y: 243, endPoint x: 295, endPoint y: 244, distance: 16.0
drag, startPoint x: 379, startPoint y: 283, endPoint x: 328, endPoint y: 284, distance: 51.0
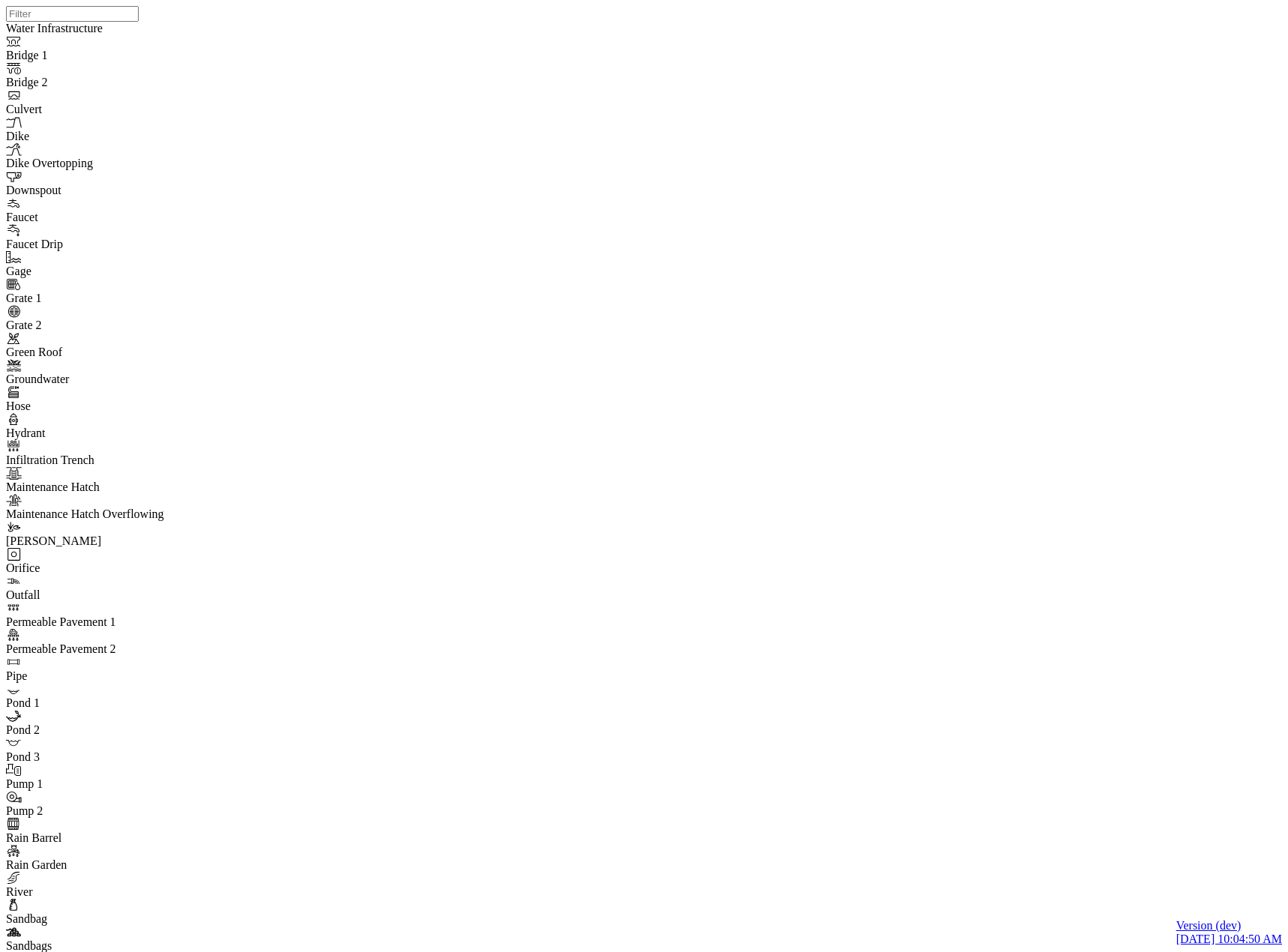
drag, startPoint x: 358, startPoint y: 249, endPoint x: 286, endPoint y: 244, distance: 72.2
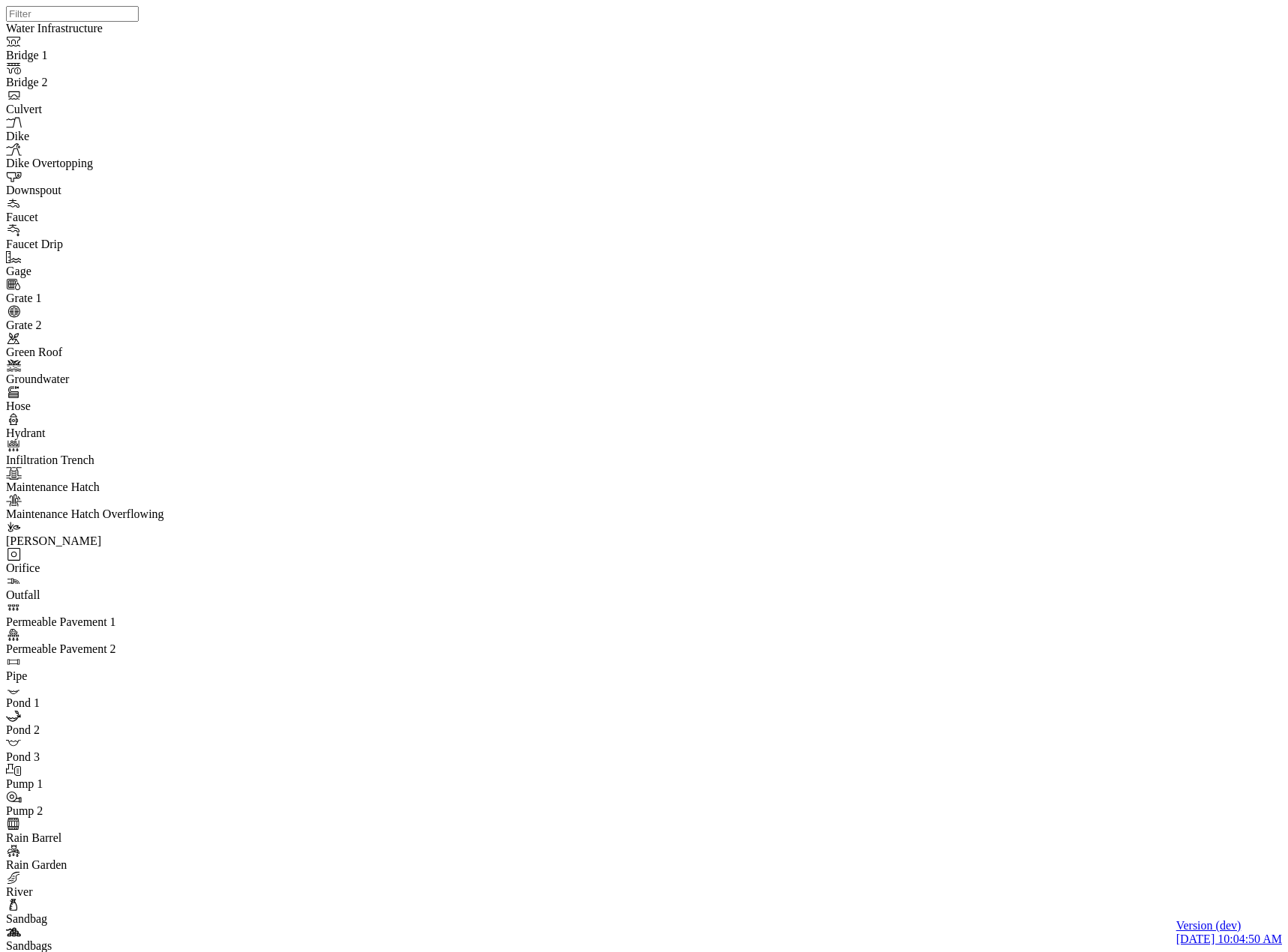
scroll to position [324, 0]
drag, startPoint x: 458, startPoint y: 152, endPoint x: 487, endPoint y: 151, distance: 29.0
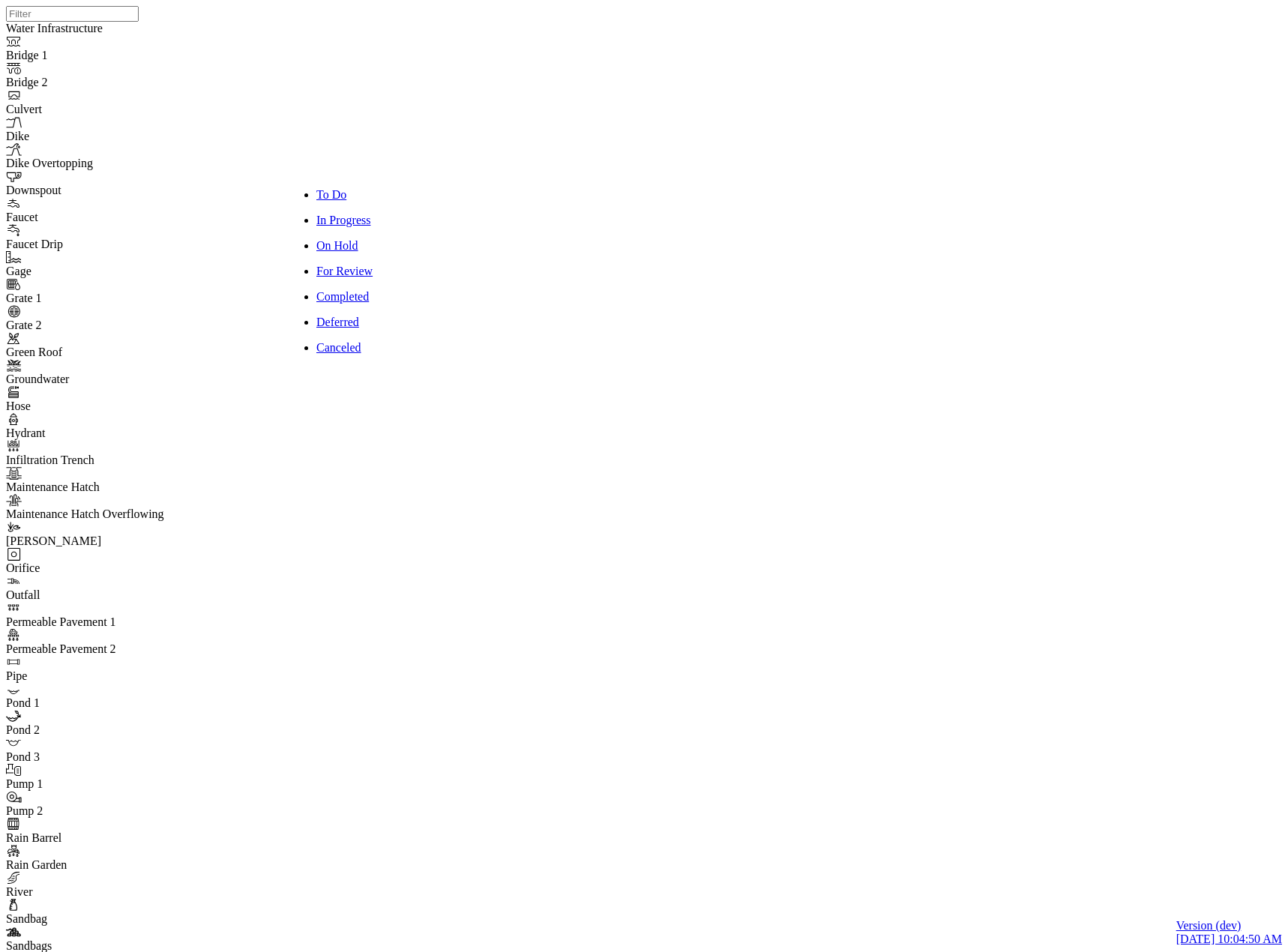
click at [671, 507] on div "JC" at bounding box center [650, 456] width 1288 height 914
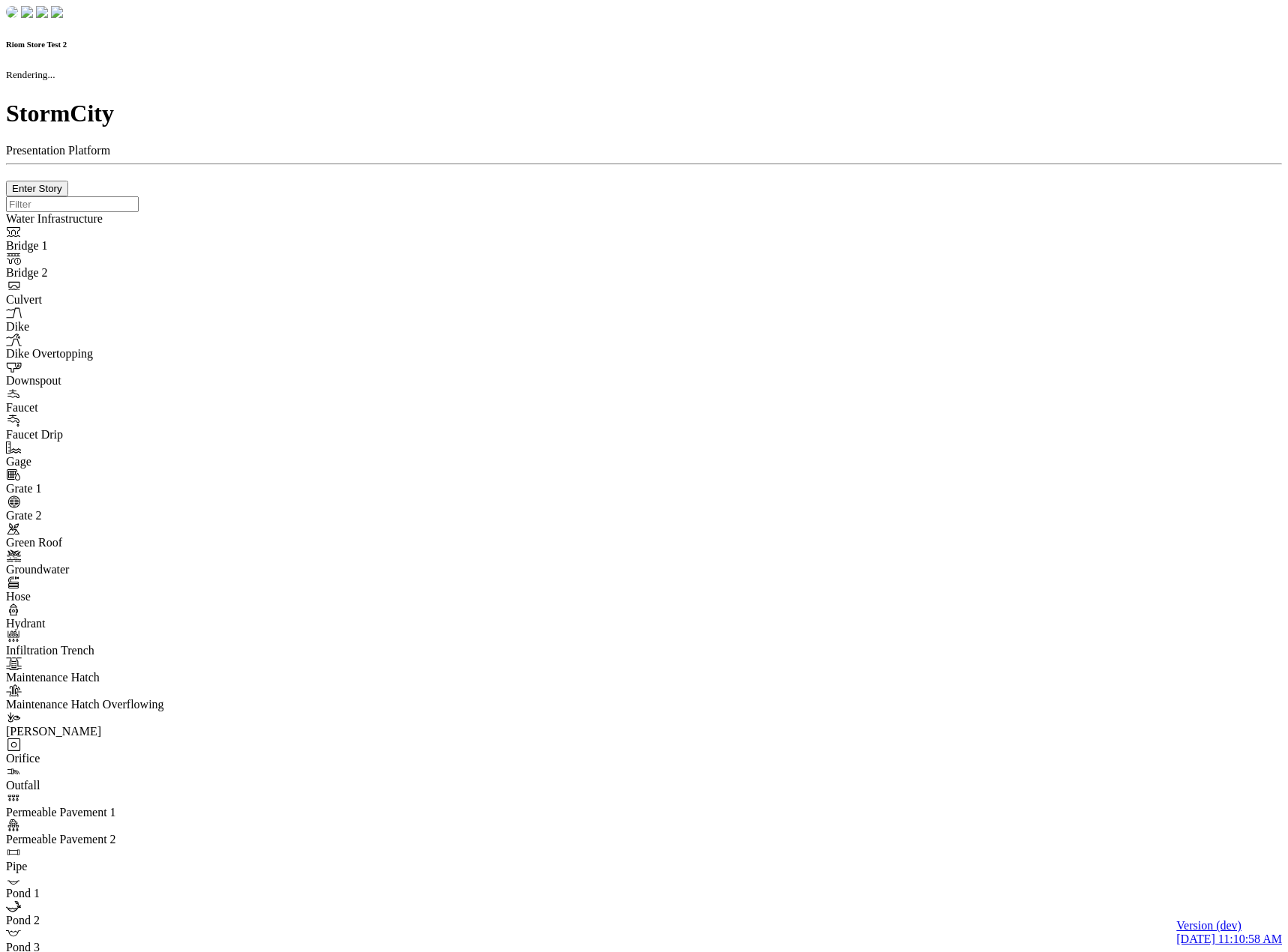
checkbox input "true"
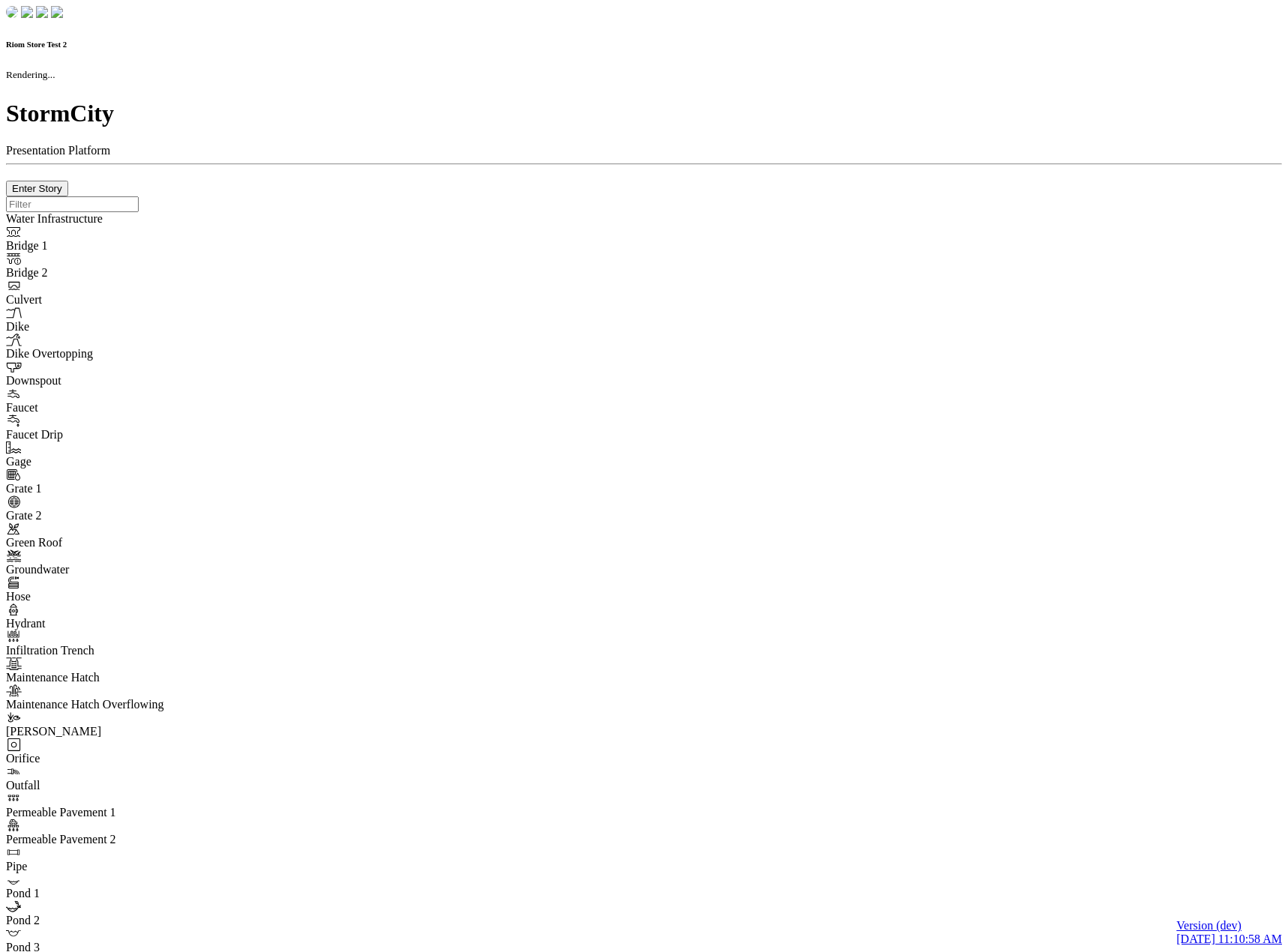
type input "0m"
type textarea "Depth = 0"
checkbox input "true"
select select "CIRCLE"
type input "7"
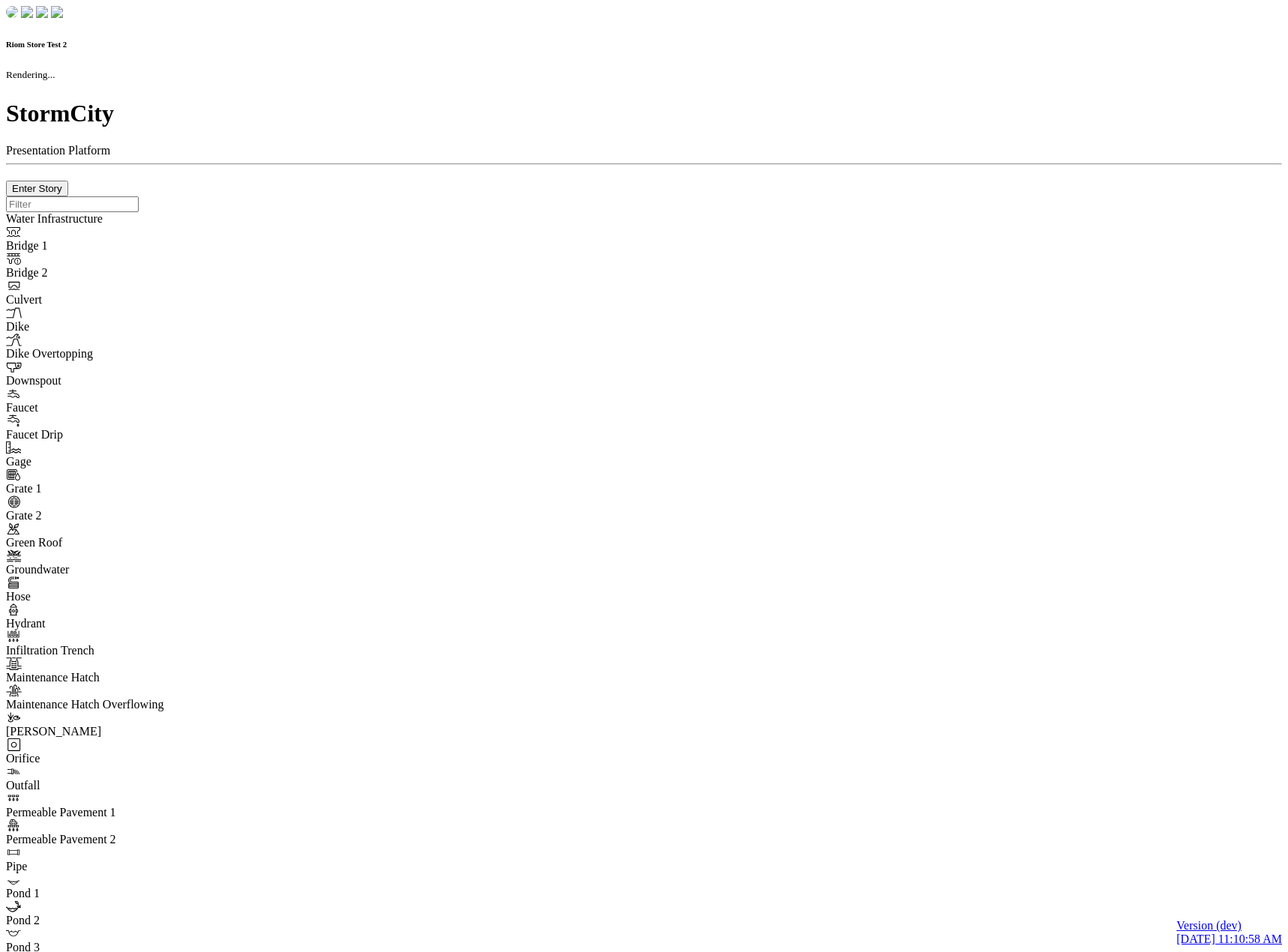
checkbox input "true"
type input "0"
select select "None"
type textarea "<i class="far fa-building"></i>"
type input "7"
